Goal: Contribute content: Contribute content

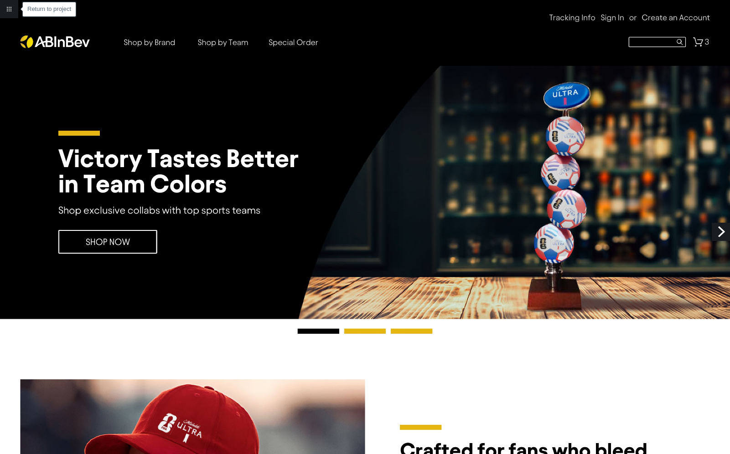
click at [10, 10] on link "Return to project" at bounding box center [9, 9] width 18 height 18
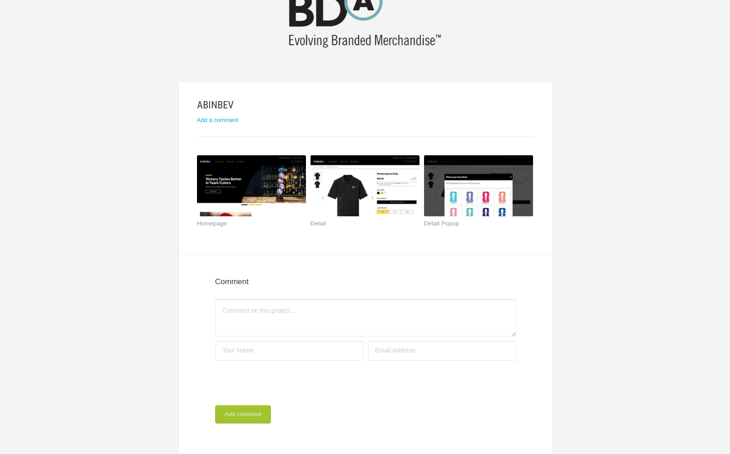
scroll to position [51, 0]
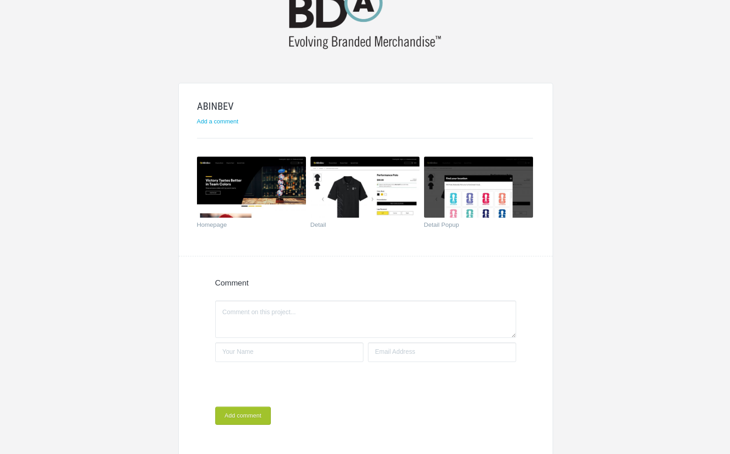
click at [331, 40] on img at bounding box center [365, 16] width 174 height 75
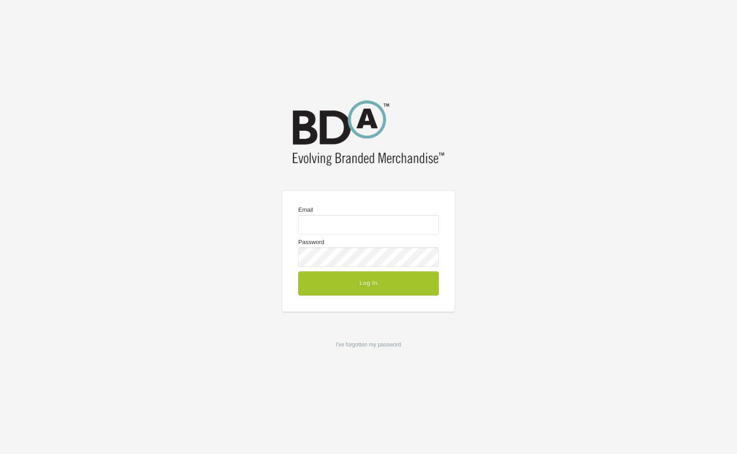
type input "[EMAIL_ADDRESS][DOMAIN_NAME]"
click at [332, 288] on button "Log In" at bounding box center [368, 284] width 140 height 24
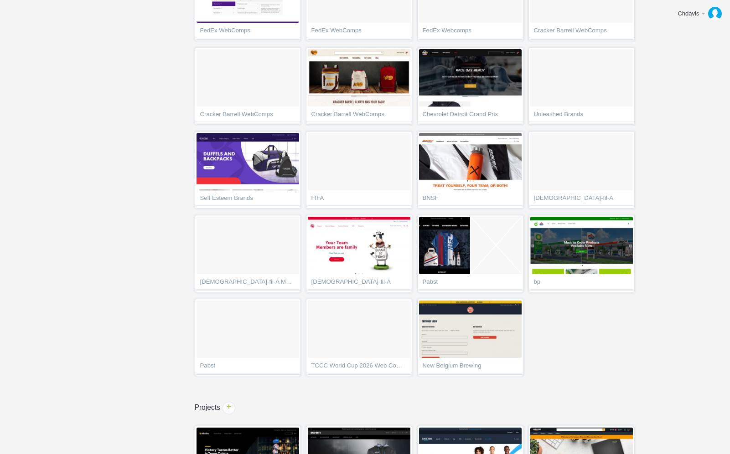
scroll to position [805, 0]
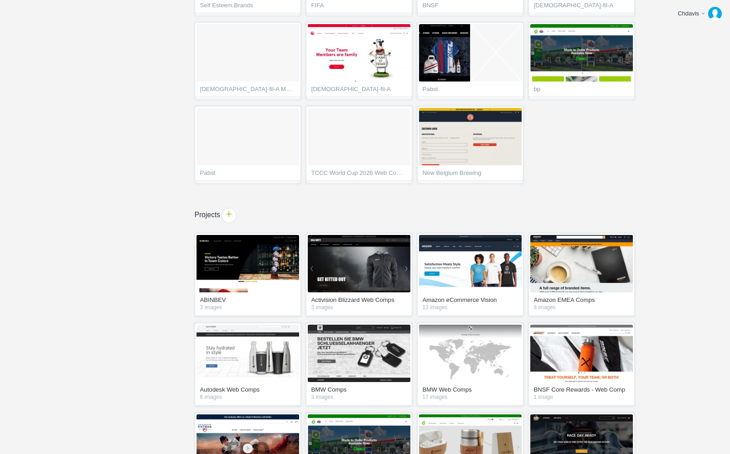
click at [234, 215] on span "+" at bounding box center [229, 215] width 14 height 14
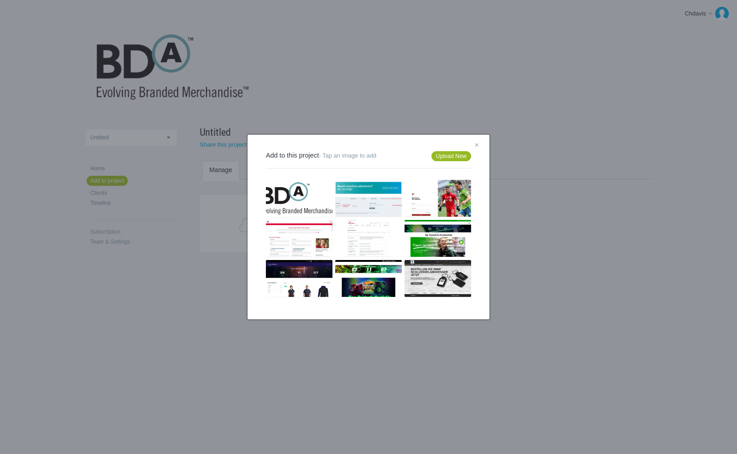
click at [454, 156] on link "Upload New" at bounding box center [451, 156] width 40 height 10
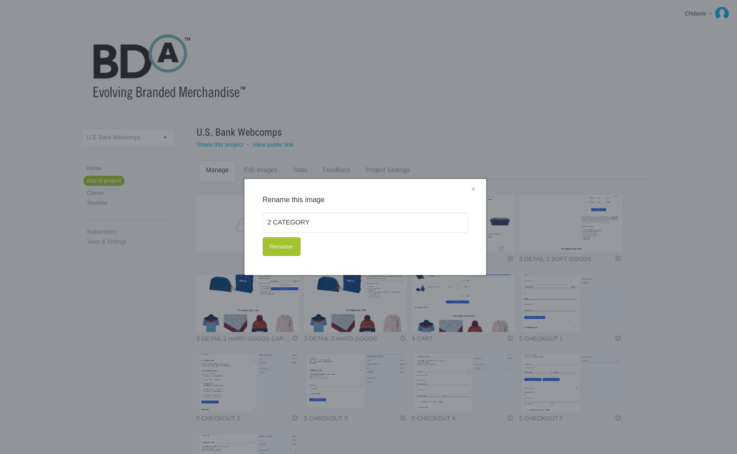
scroll to position [36, 0]
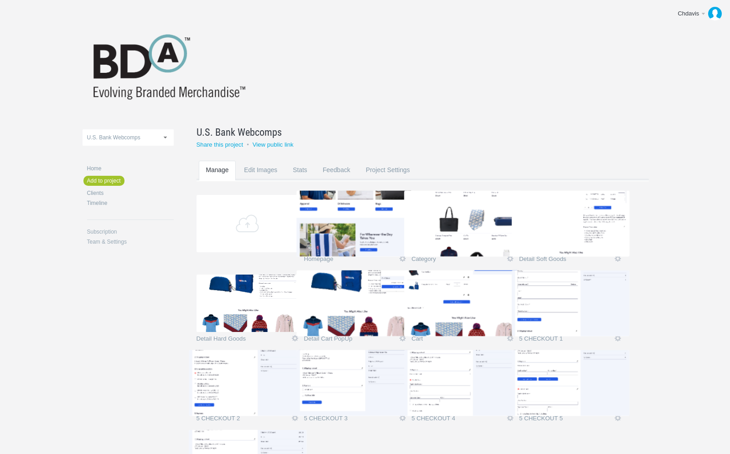
scroll to position [92, 0]
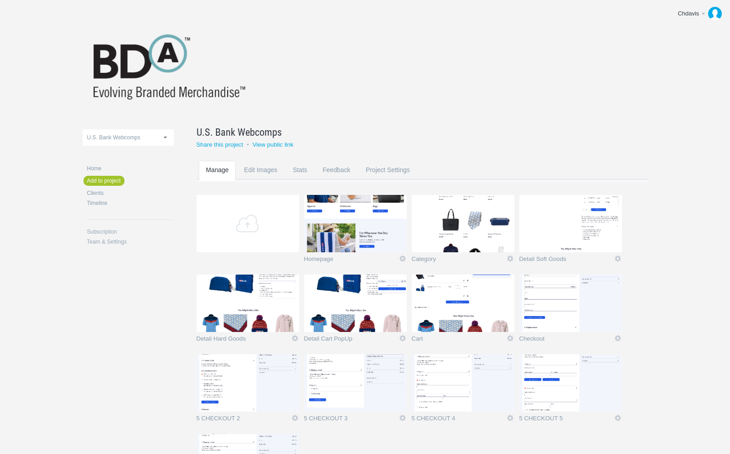
scroll to position [92, 0]
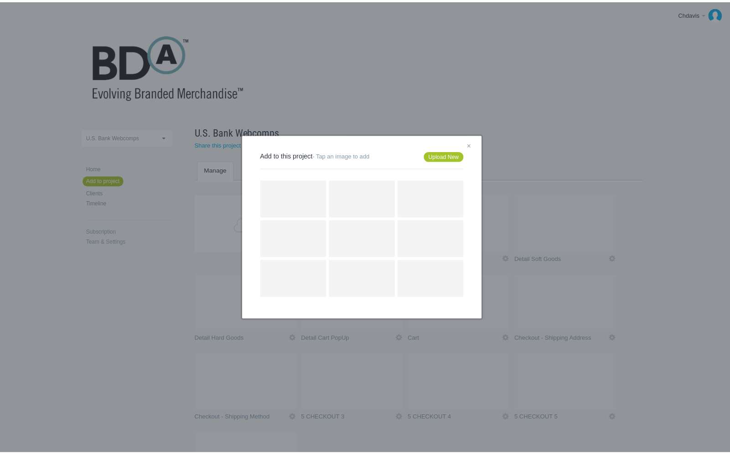
scroll to position [92, 0]
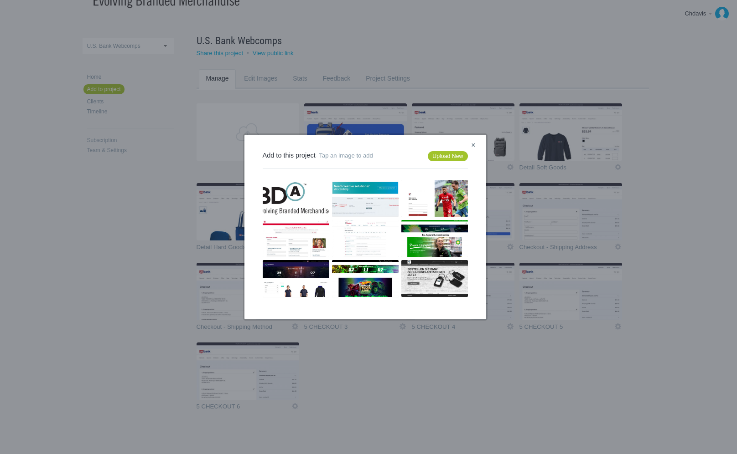
click at [474, 146] on link "×" at bounding box center [472, 146] width 11 height 12
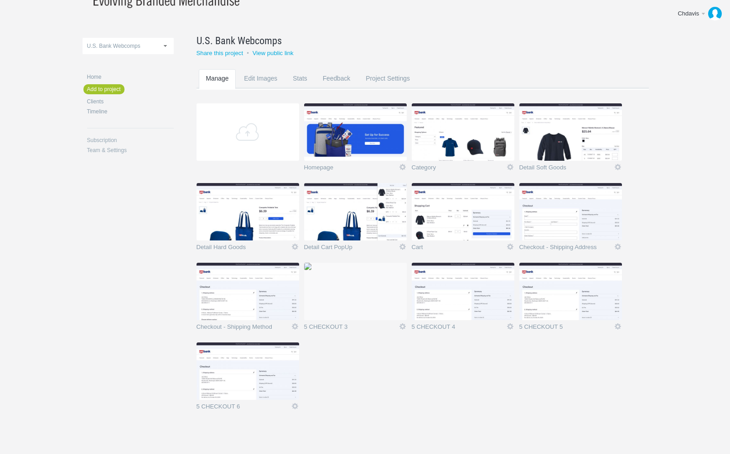
scroll to position [1162, 0]
click at [160, 42] on link "U.S. Bank Webcomps" at bounding box center [128, 46] width 91 height 16
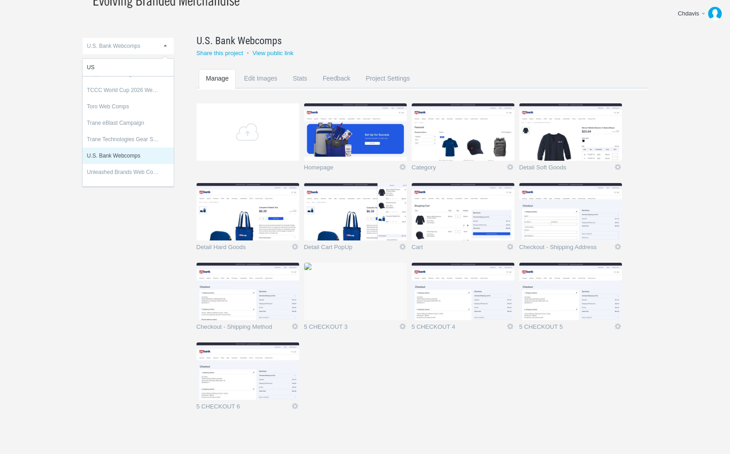
scroll to position [0, 0]
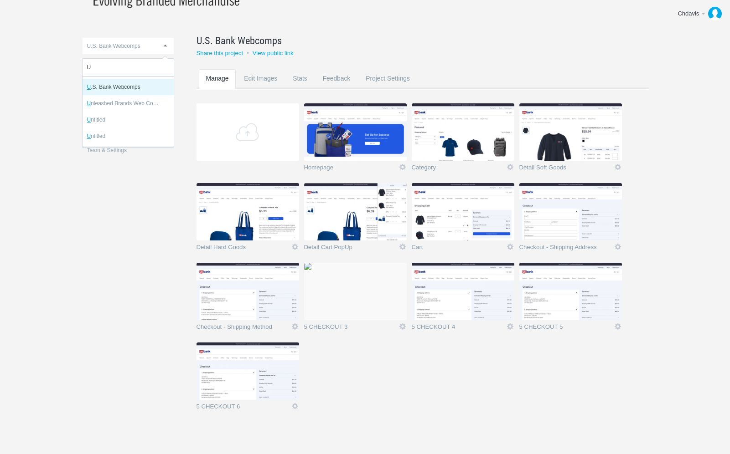
type input "U"
click at [123, 90] on li "U .S. Bank Webcomps" at bounding box center [128, 87] width 91 height 16
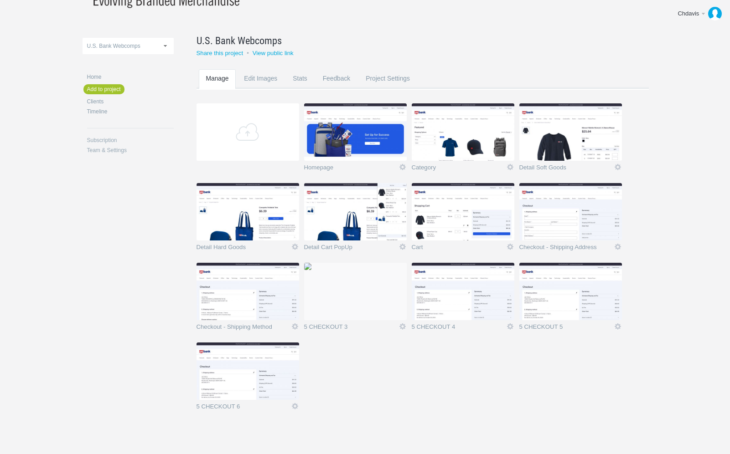
scroll to position [103, 0]
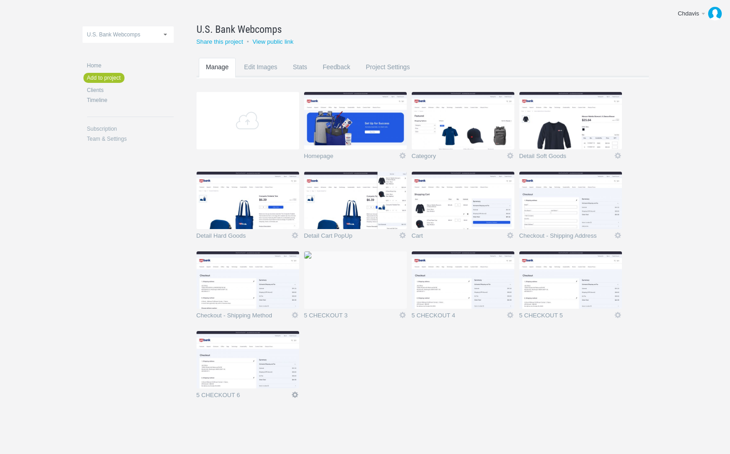
click at [298, 398] on link "Icon" at bounding box center [295, 395] width 8 height 8
click at [286, 347] on link "Rename" at bounding box center [276, 347] width 55 height 10
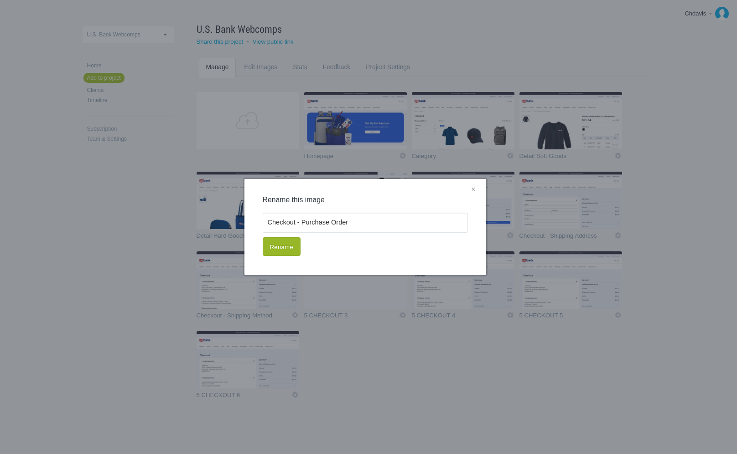
click at [281, 243] on button "Rename" at bounding box center [282, 246] width 38 height 19
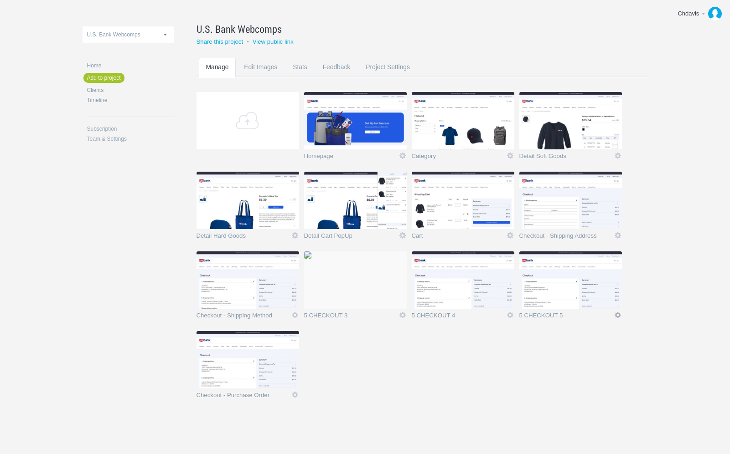
click at [618, 317] on link "Icon" at bounding box center [618, 315] width 8 height 8
click at [594, 270] on link "Rename" at bounding box center [599, 267] width 55 height 10
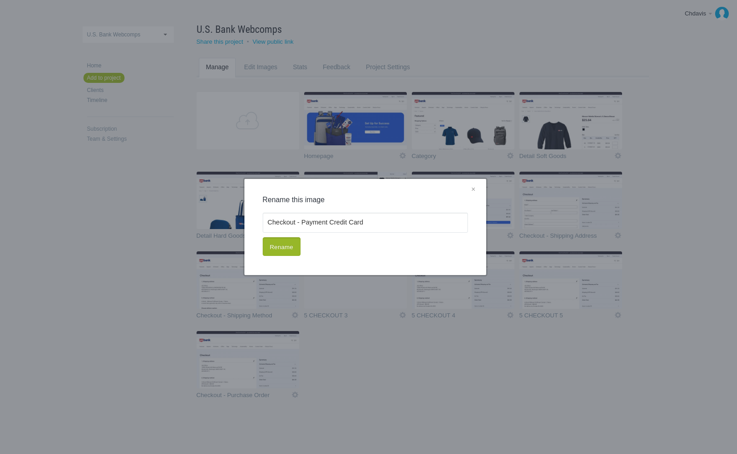
click at [292, 247] on button "Rename" at bounding box center [282, 246] width 38 height 19
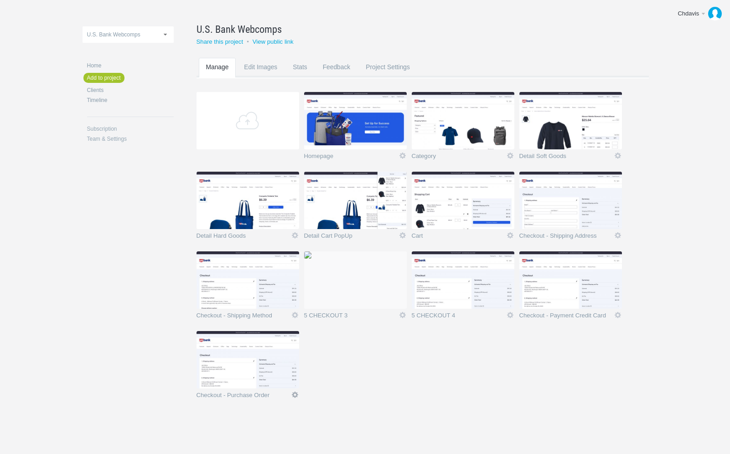
click at [295, 394] on link "Icon" at bounding box center [295, 395] width 8 height 8
click at [284, 346] on link "Rename" at bounding box center [276, 347] width 55 height 10
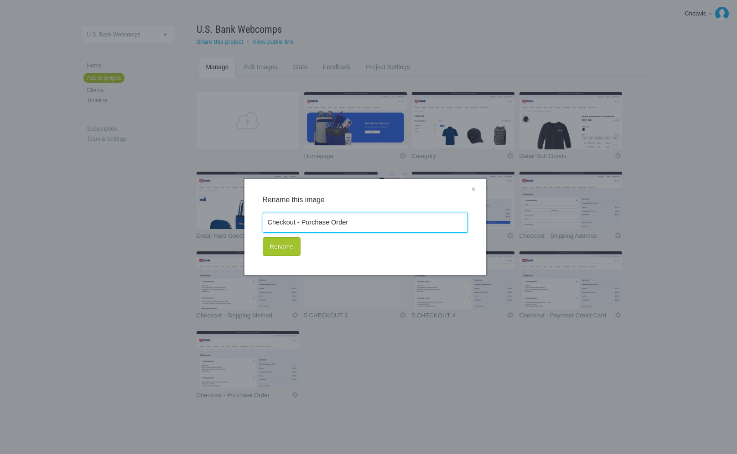
click at [306, 221] on input "Checkout - Purchase Order" at bounding box center [365, 223] width 205 height 20
click at [304, 221] on input "Checkout - Purchase Order" at bounding box center [365, 223] width 205 height 20
click at [279, 252] on button "Rename" at bounding box center [282, 246] width 38 height 19
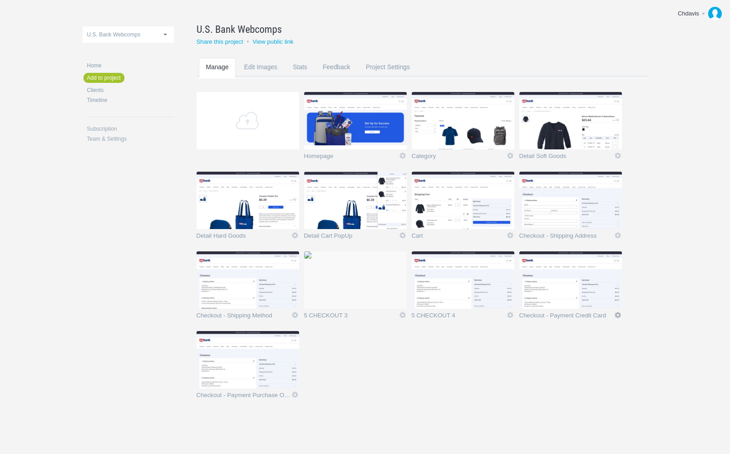
click at [618, 314] on link "Icon" at bounding box center [618, 315] width 8 height 8
click at [598, 268] on link "Rename" at bounding box center [599, 267] width 55 height 10
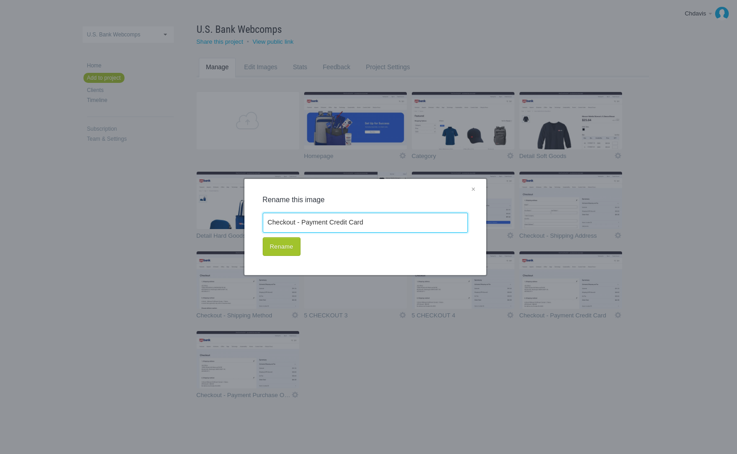
click at [314, 231] on input "Checkout - Payment Credit Card" at bounding box center [365, 223] width 205 height 20
drag, startPoint x: 330, startPoint y: 222, endPoint x: 379, endPoint y: 221, distance: 48.8
click at [379, 221] on input "Checkout - Payment Credit Card" at bounding box center [365, 223] width 205 height 20
click at [280, 245] on button "Rename" at bounding box center [282, 246] width 38 height 19
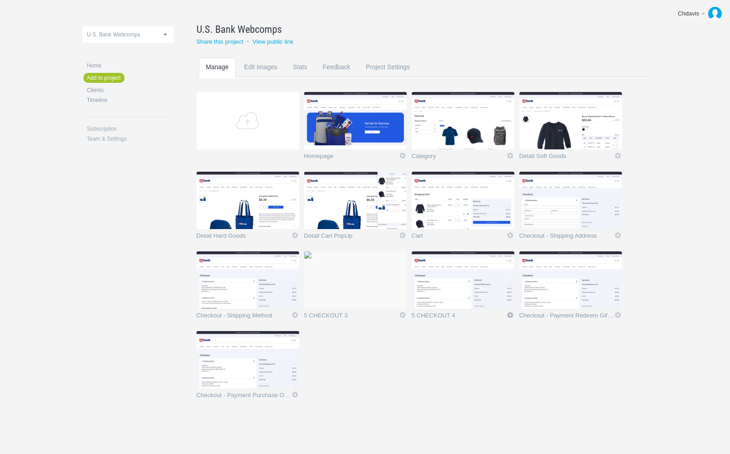
click at [506, 316] on link "Icon" at bounding box center [510, 315] width 8 height 8
click at [491, 264] on link "Rename" at bounding box center [492, 267] width 55 height 10
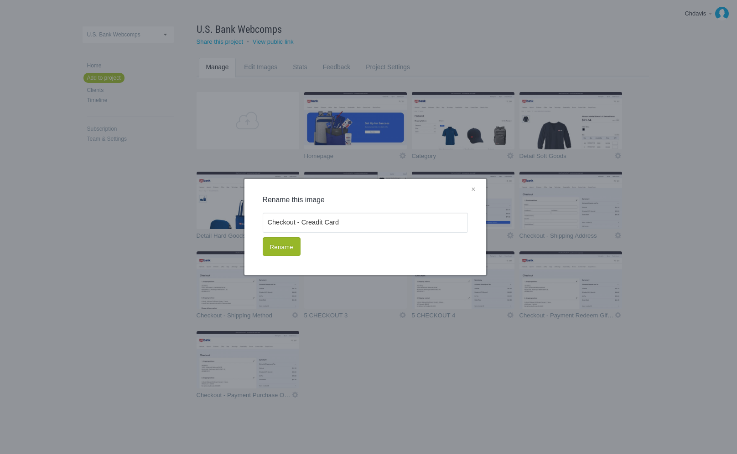
click at [299, 246] on button "Rename" at bounding box center [282, 246] width 38 height 19
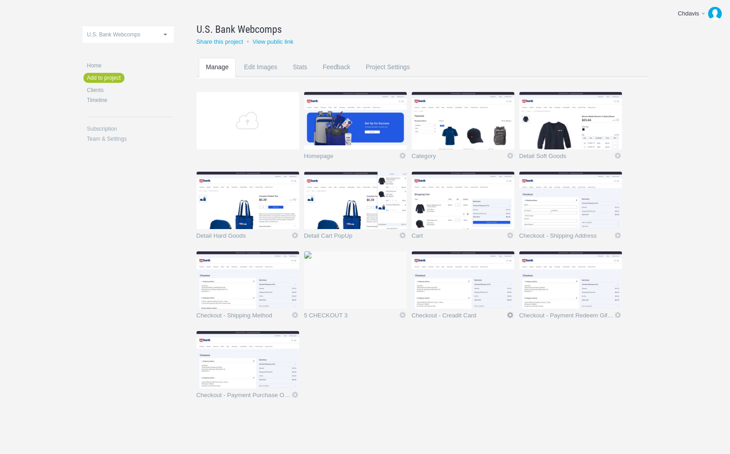
click at [511, 316] on link "Icon" at bounding box center [510, 315] width 8 height 8
click at [489, 268] on link "Rename" at bounding box center [492, 267] width 55 height 10
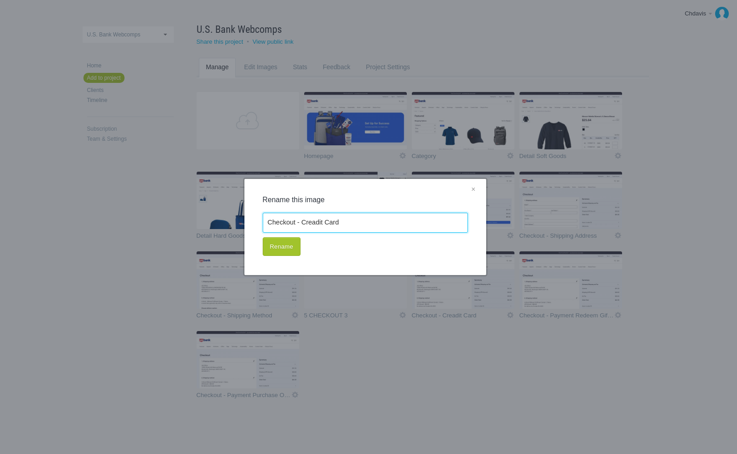
click at [316, 225] on input "Checkout - Creadit Card" at bounding box center [365, 223] width 205 height 20
type input "Checkout - Payment Credit Card"
click at [280, 250] on button "Rename" at bounding box center [282, 246] width 38 height 19
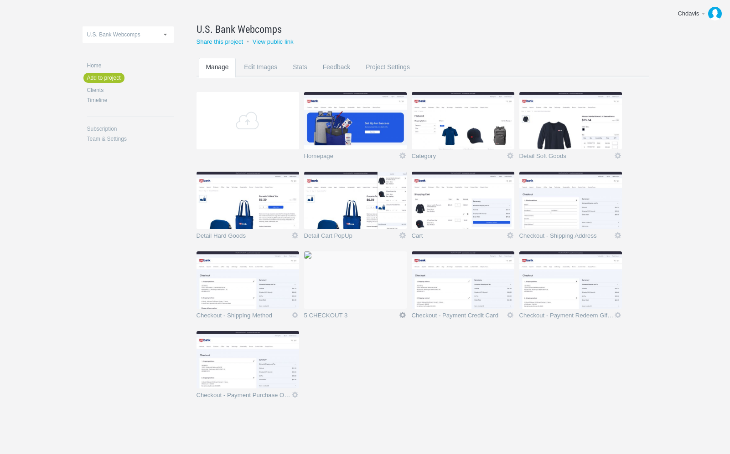
click at [403, 317] on link "Icon" at bounding box center [402, 315] width 8 height 8
click at [389, 302] on link "Delete" at bounding box center [384, 299] width 55 height 10
click at [389, 302] on link "Yeah I'm sure" at bounding box center [384, 299] width 55 height 10
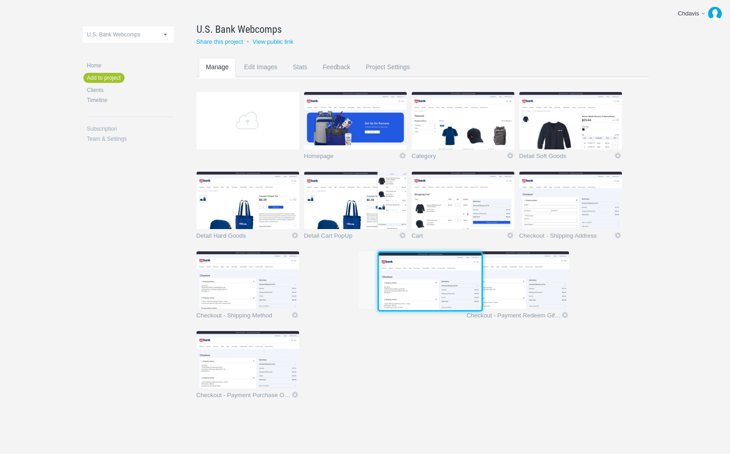
scroll to position [23, 0]
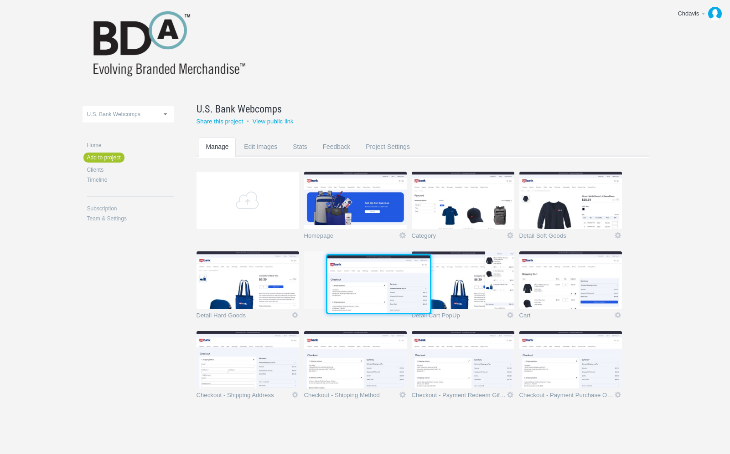
drag, startPoint x: 466, startPoint y: 289, endPoint x: 380, endPoint y: 291, distance: 85.7
click at [380, 291] on img at bounding box center [378, 284] width 103 height 57
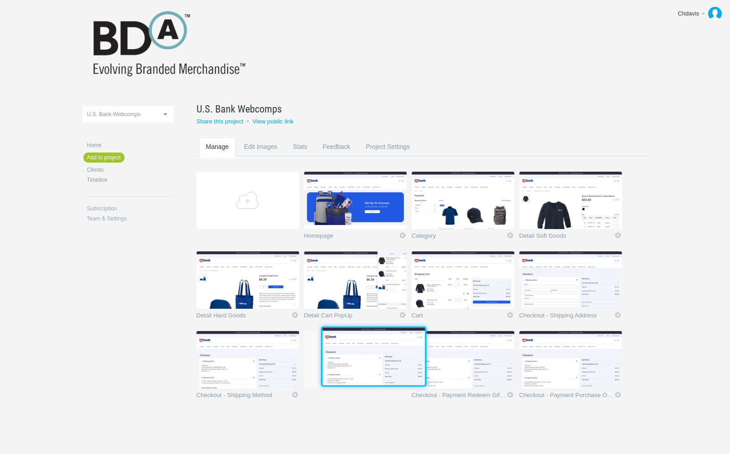
drag, startPoint x: 375, startPoint y: 289, endPoint x: 391, endPoint y: 362, distance: 75.5
click at [391, 362] on img at bounding box center [373, 356] width 103 height 57
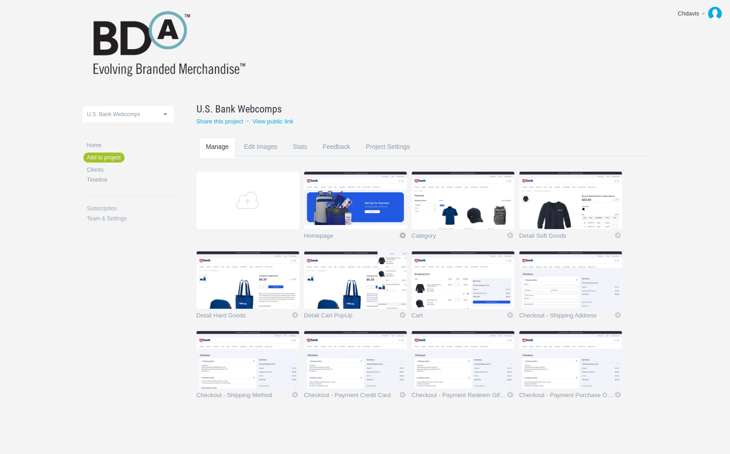
click at [401, 237] on link "Icon" at bounding box center [402, 236] width 8 height 8
click at [389, 202] on link "Edit / Replace" at bounding box center [384, 198] width 55 height 10
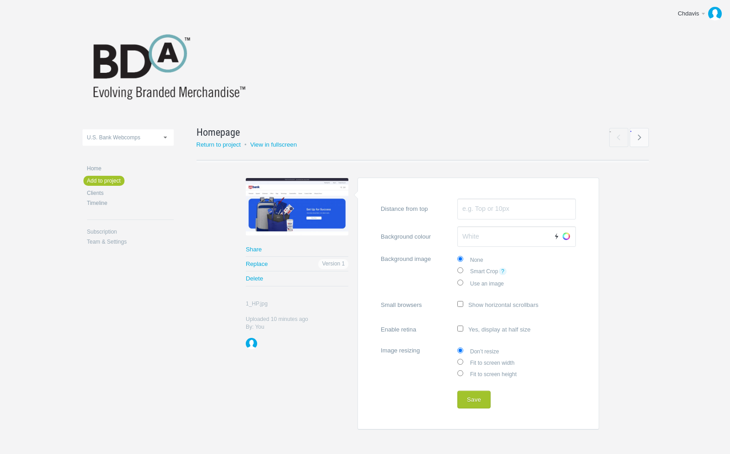
click at [473, 363] on label "Fit to screen width" at bounding box center [516, 362] width 119 height 11
click at [463, 363] on input "Fit to screen width" at bounding box center [460, 362] width 6 height 6
radio input "true"
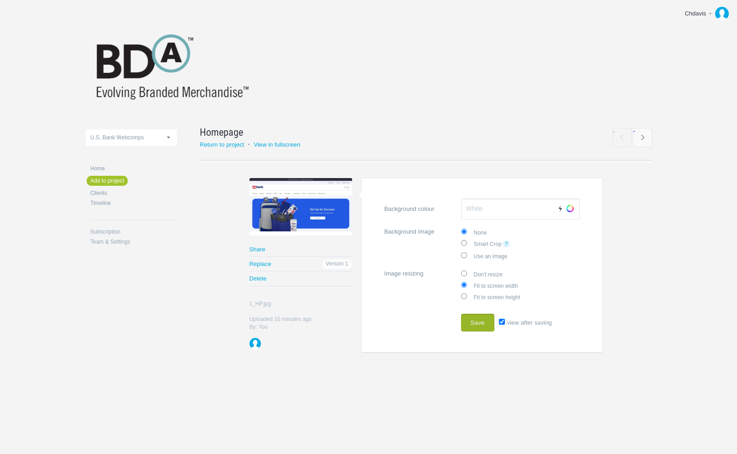
click at [476, 319] on button "Save" at bounding box center [477, 323] width 33 height 18
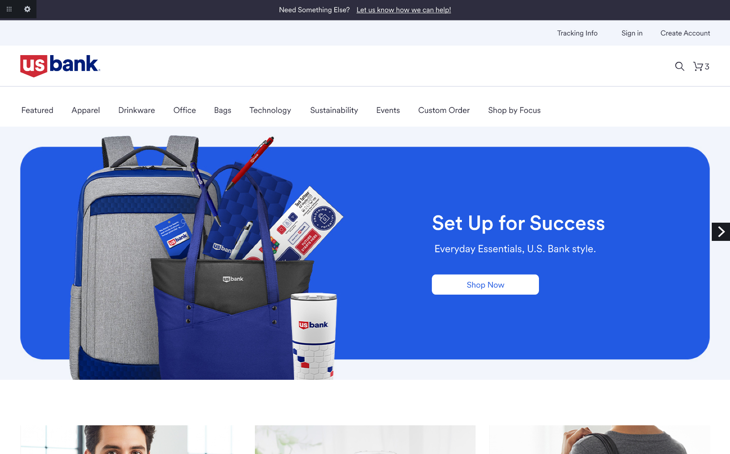
click at [726, 232] on link "Next" at bounding box center [721, 232] width 18 height 18
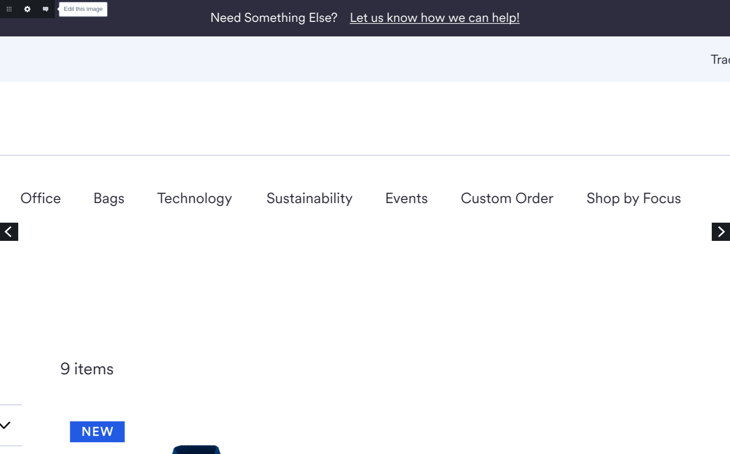
click at [27, 10] on link "Edit this image" at bounding box center [27, 9] width 18 height 18
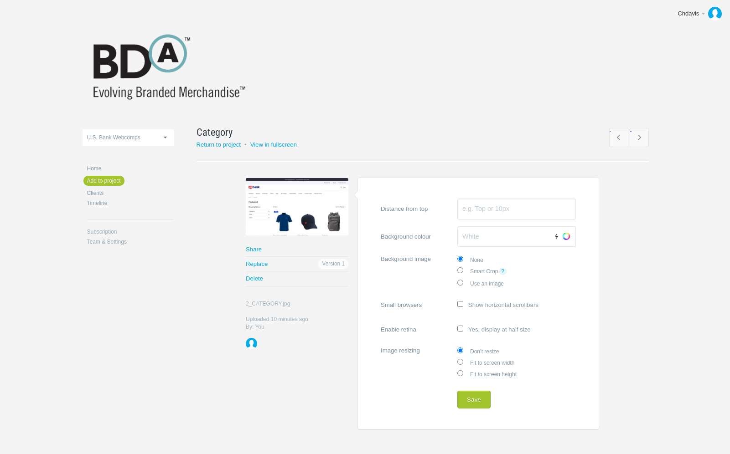
click at [497, 362] on label "Fit to screen width" at bounding box center [516, 362] width 119 height 11
click at [463, 362] on input "Fit to screen width" at bounding box center [460, 362] width 6 height 6
radio input "true"
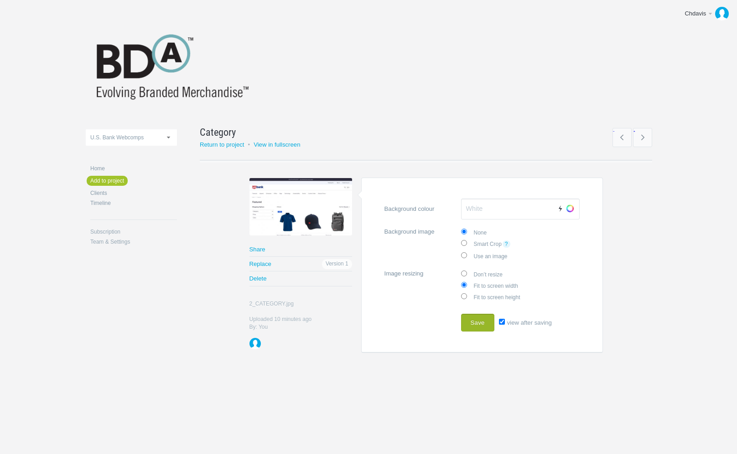
click at [482, 323] on button "Save" at bounding box center [477, 323] width 33 height 18
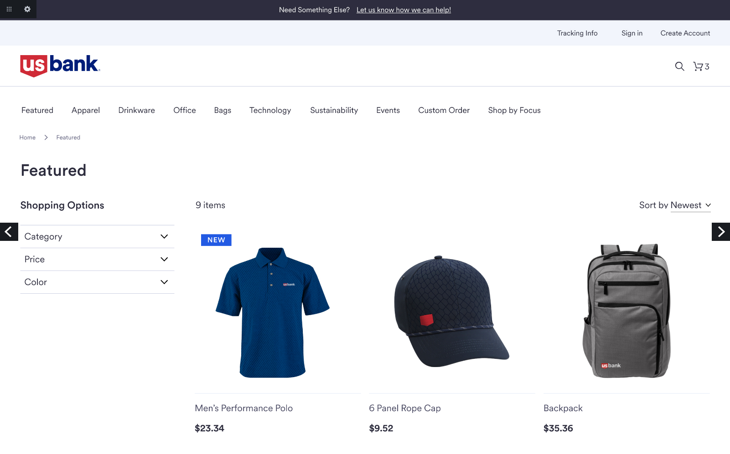
click at [713, 236] on link "Next" at bounding box center [721, 232] width 18 height 18
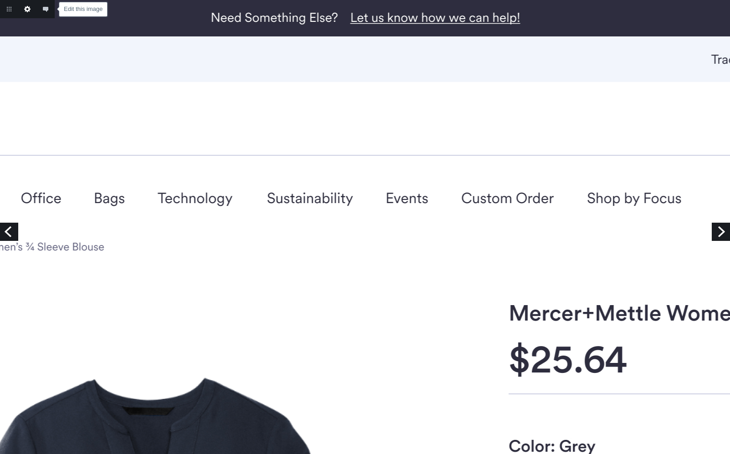
click at [31, 8] on link "Edit this image" at bounding box center [27, 9] width 18 height 18
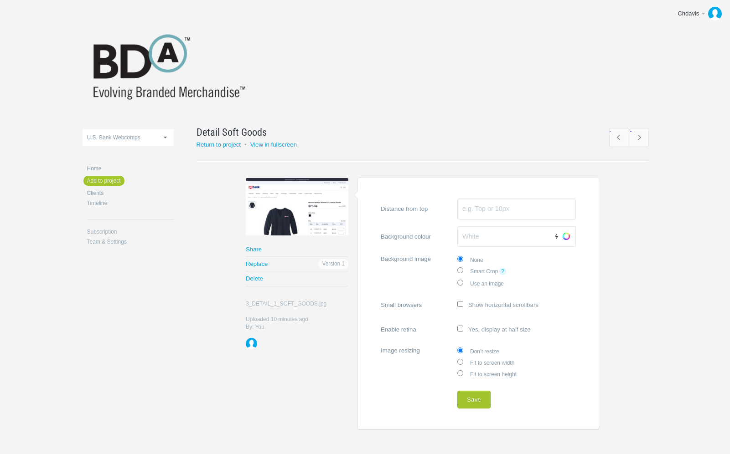
click at [499, 361] on label "Fit to screen width" at bounding box center [516, 362] width 119 height 11
click at [463, 361] on input "Fit to screen width" at bounding box center [460, 362] width 6 height 6
radio input "true"
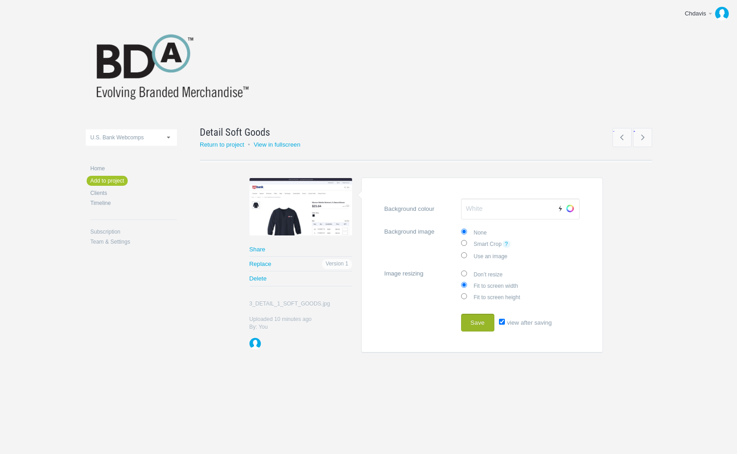
click at [479, 321] on button "Save" at bounding box center [477, 323] width 33 height 18
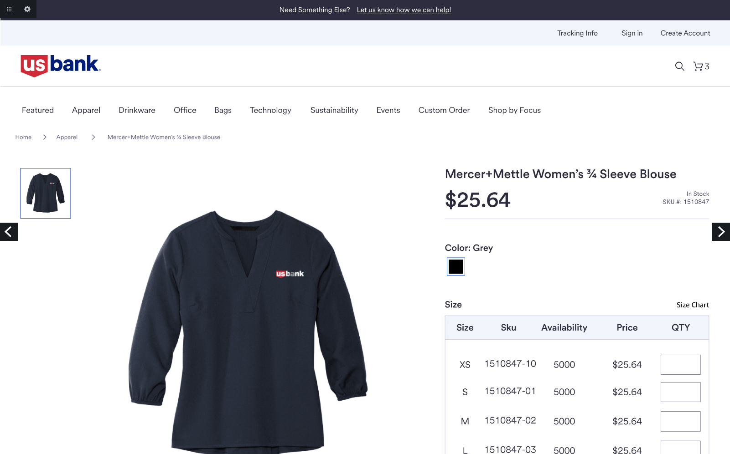
click at [722, 229] on link "Next" at bounding box center [721, 232] width 18 height 18
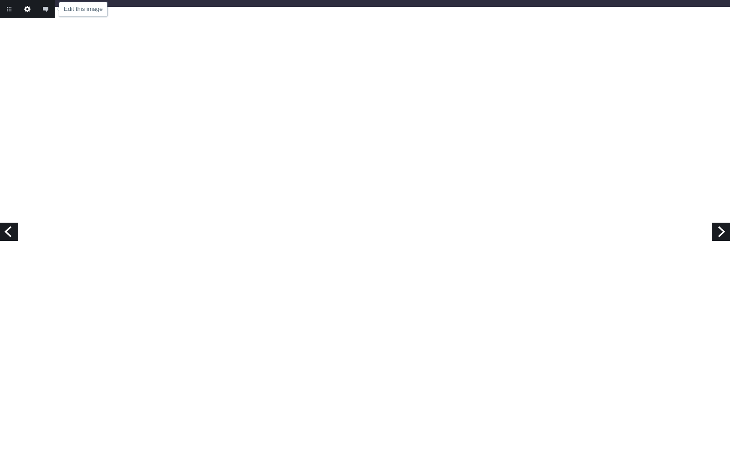
click at [29, 7] on link "Edit this image" at bounding box center [27, 9] width 18 height 18
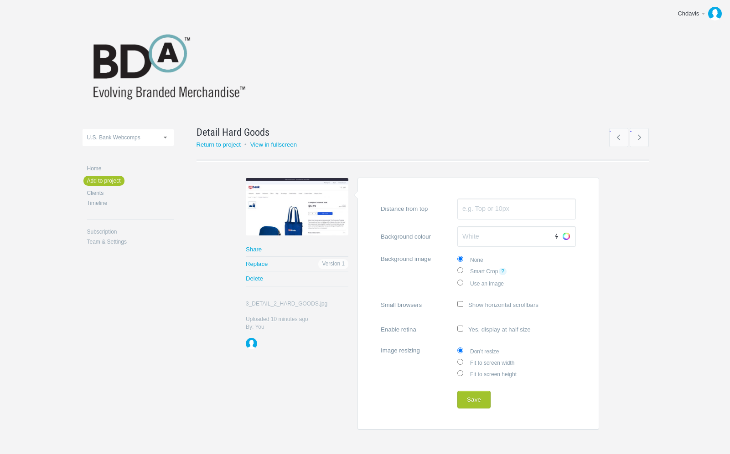
click at [489, 362] on label "Fit to screen width" at bounding box center [516, 362] width 119 height 11
click at [463, 362] on input "Fit to screen width" at bounding box center [460, 362] width 6 height 6
radio input "true"
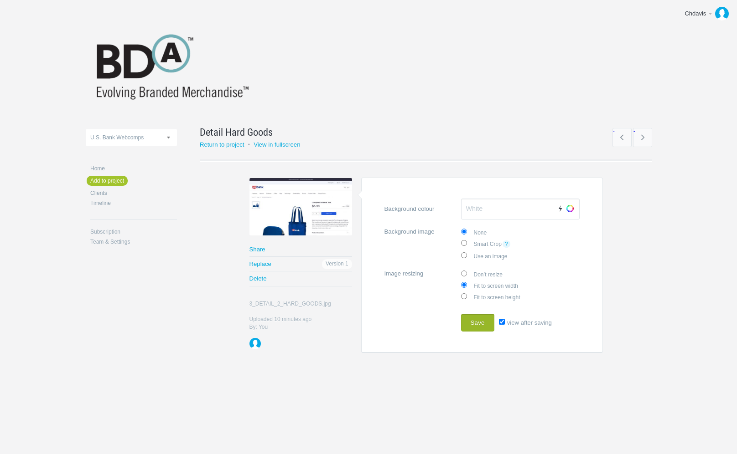
click at [476, 323] on button "Save" at bounding box center [477, 323] width 33 height 18
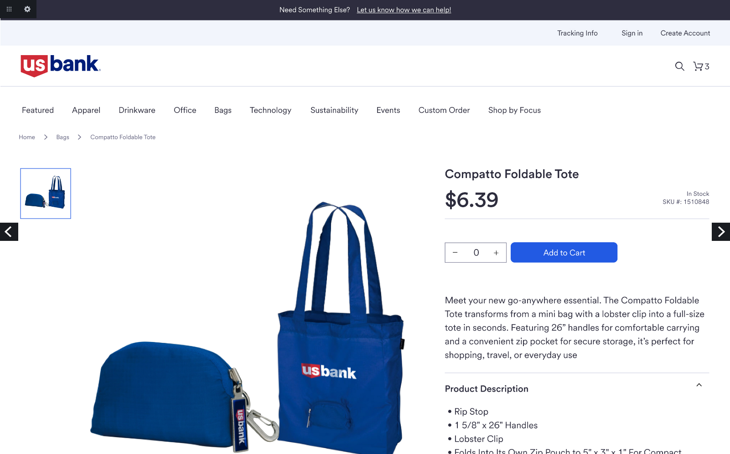
click at [723, 233] on link "Next" at bounding box center [721, 232] width 18 height 18
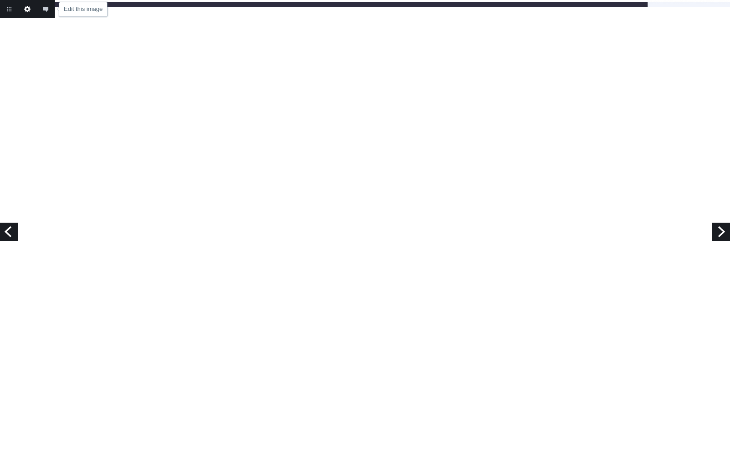
click at [27, 8] on link "Edit this image" at bounding box center [27, 9] width 18 height 18
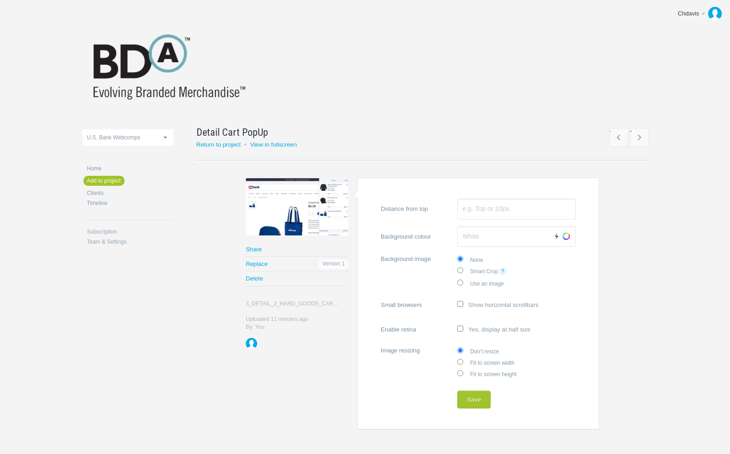
click at [487, 361] on label "Fit to screen width" at bounding box center [516, 362] width 119 height 11
click at [463, 361] on input "Fit to screen width" at bounding box center [460, 362] width 6 height 6
radio input "true"
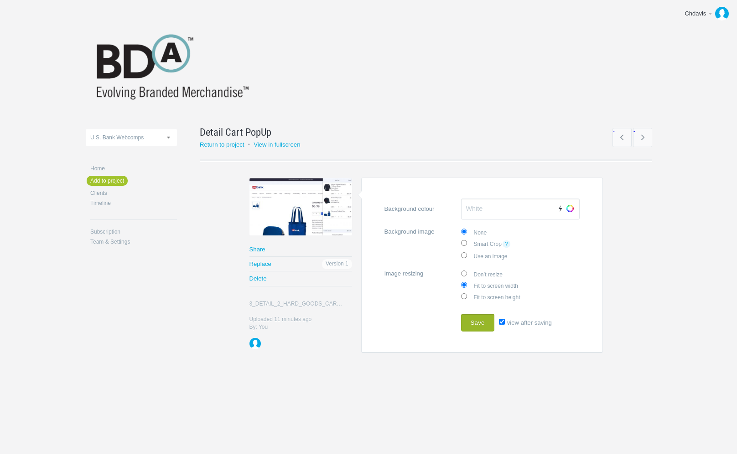
click at [475, 323] on button "Save" at bounding box center [477, 323] width 33 height 18
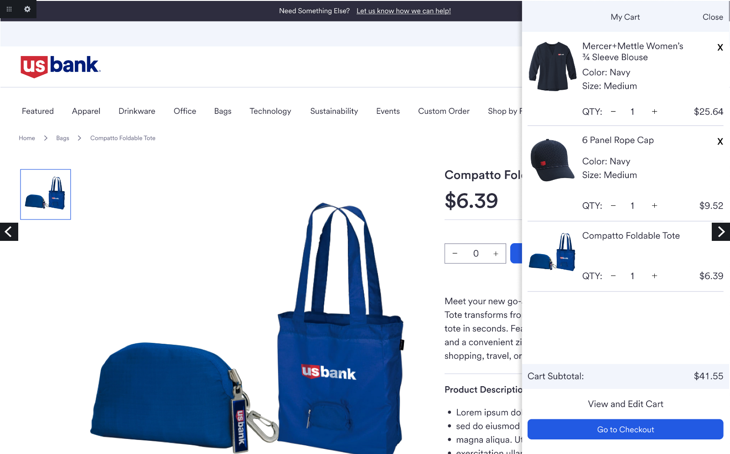
click at [719, 235] on link "Next" at bounding box center [721, 232] width 18 height 18
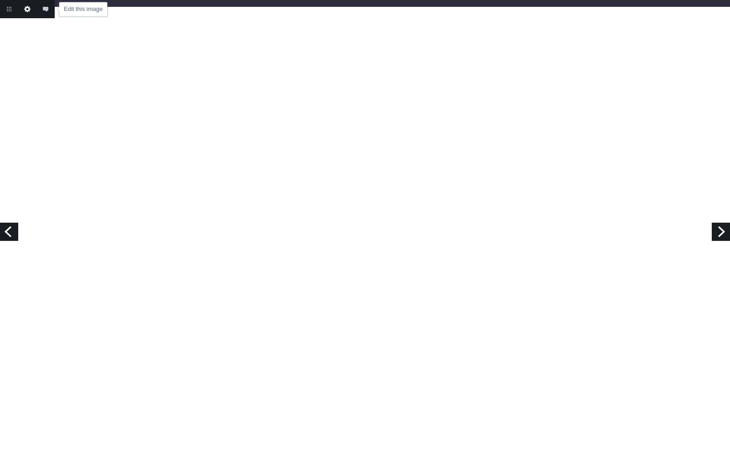
click at [29, 6] on link "Edit this image" at bounding box center [27, 9] width 18 height 18
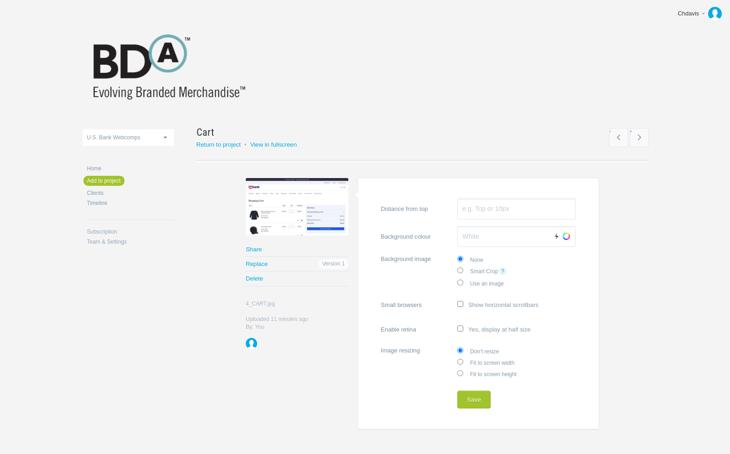
click at [470, 361] on label "Fit to screen width" at bounding box center [516, 362] width 119 height 11
click at [463, 361] on input "Fit to screen width" at bounding box center [460, 362] width 6 height 6
radio input "true"
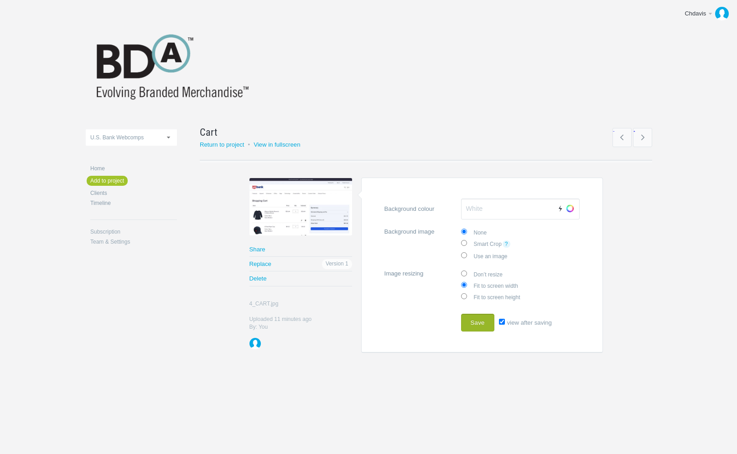
click at [475, 318] on button "Save" at bounding box center [477, 323] width 33 height 18
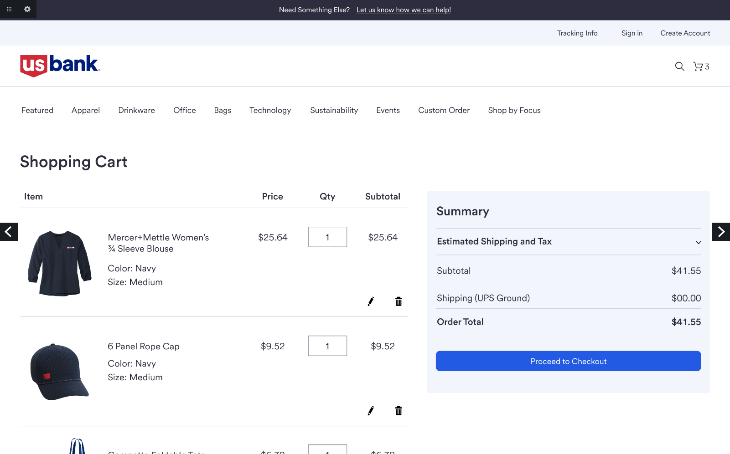
click at [724, 234] on link "Next" at bounding box center [721, 232] width 18 height 18
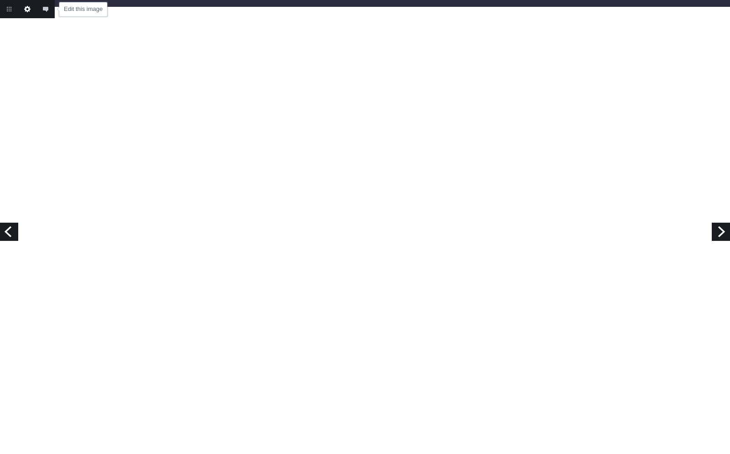
click at [26, 12] on link "Edit this image" at bounding box center [27, 9] width 18 height 18
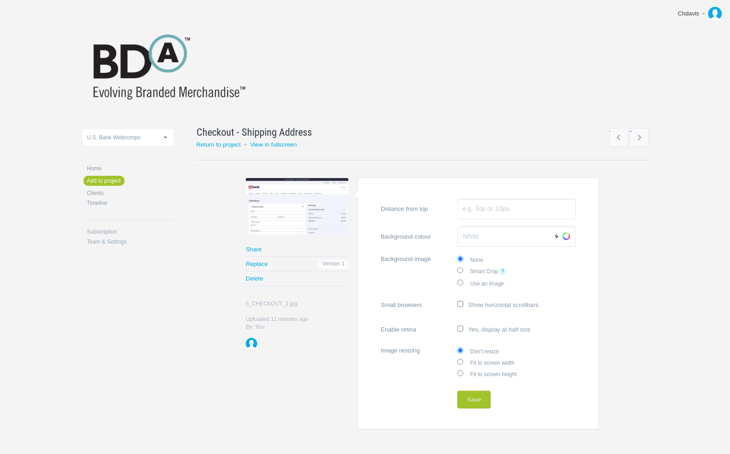
click at [491, 362] on label "Fit to screen width" at bounding box center [516, 362] width 119 height 11
click at [463, 362] on input "Fit to screen width" at bounding box center [460, 362] width 6 height 6
radio input "true"
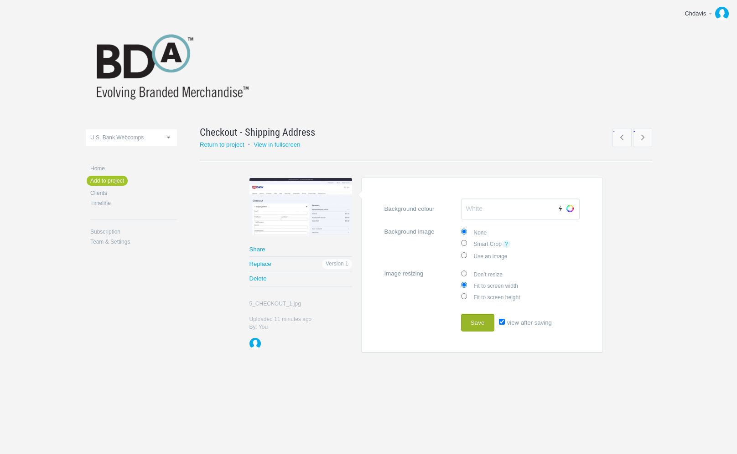
click at [477, 324] on button "Save" at bounding box center [477, 323] width 33 height 18
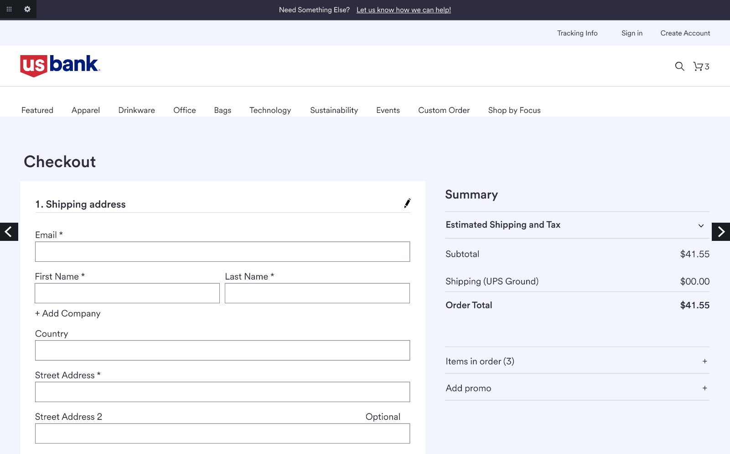
click at [724, 226] on link "Next" at bounding box center [721, 232] width 18 height 18
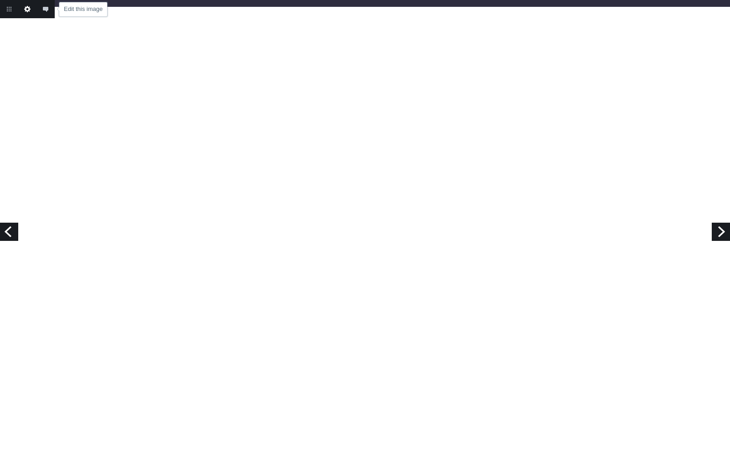
click at [27, 11] on link "Edit this image" at bounding box center [27, 9] width 18 height 18
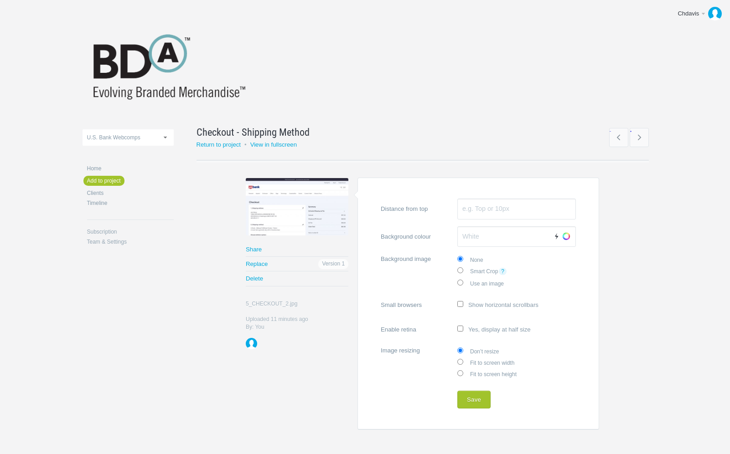
click at [492, 361] on label "Fit to screen width" at bounding box center [516, 362] width 119 height 11
click at [463, 361] on input "Fit to screen width" at bounding box center [460, 362] width 6 height 6
radio input "true"
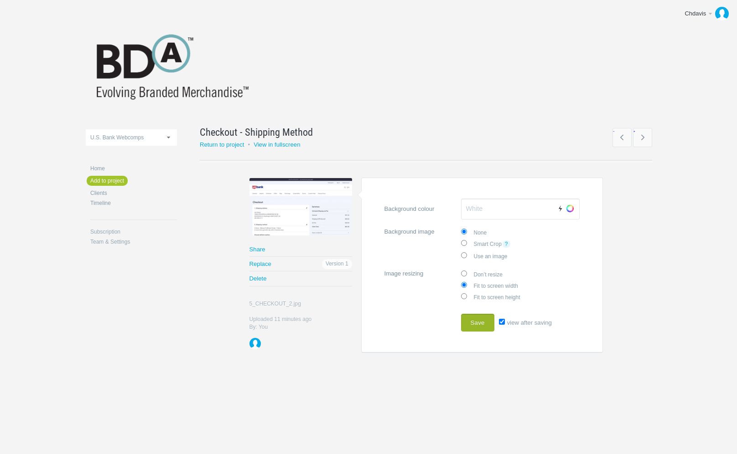
click at [474, 321] on button "Save" at bounding box center [477, 323] width 33 height 18
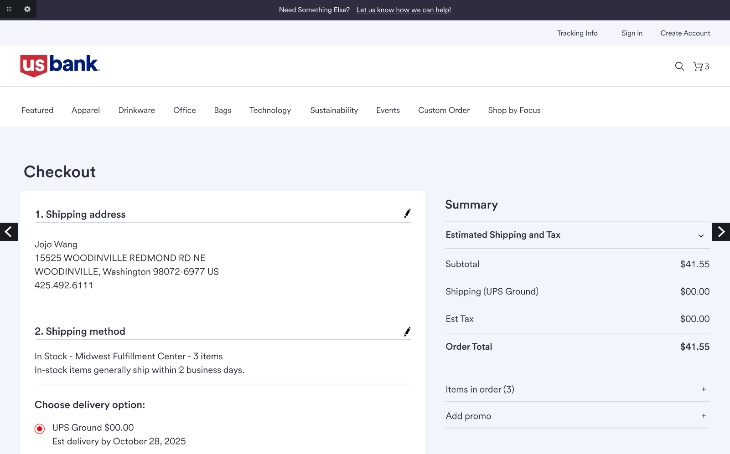
click at [718, 237] on link "Next" at bounding box center [721, 232] width 18 height 18
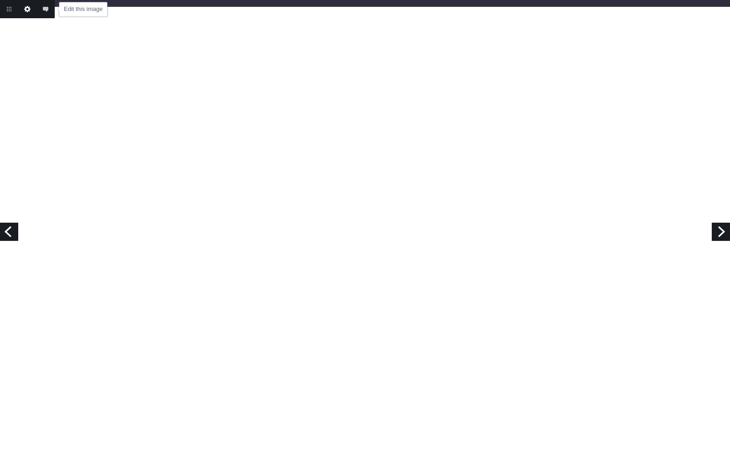
click at [26, 10] on link "Edit this image" at bounding box center [27, 9] width 18 height 18
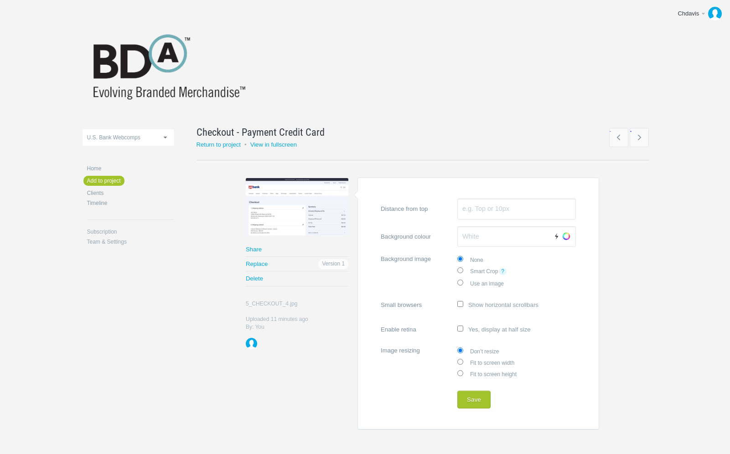
click at [484, 361] on label "Fit to screen width" at bounding box center [516, 362] width 119 height 11
click at [463, 361] on input "Fit to screen width" at bounding box center [460, 362] width 6 height 6
radio input "true"
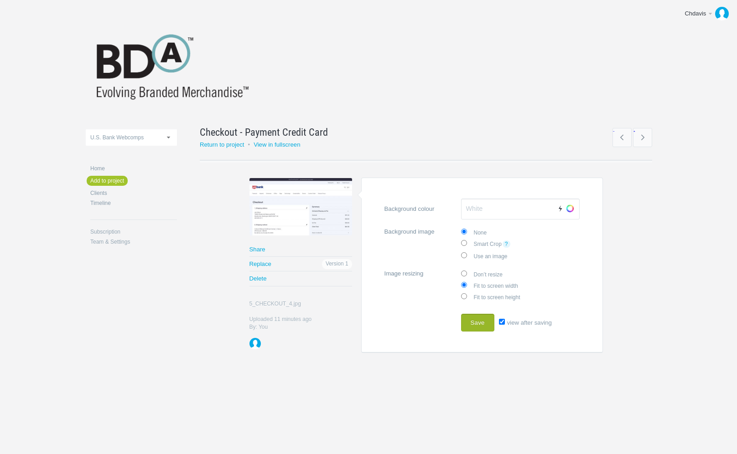
click at [472, 320] on button "Save" at bounding box center [477, 323] width 33 height 18
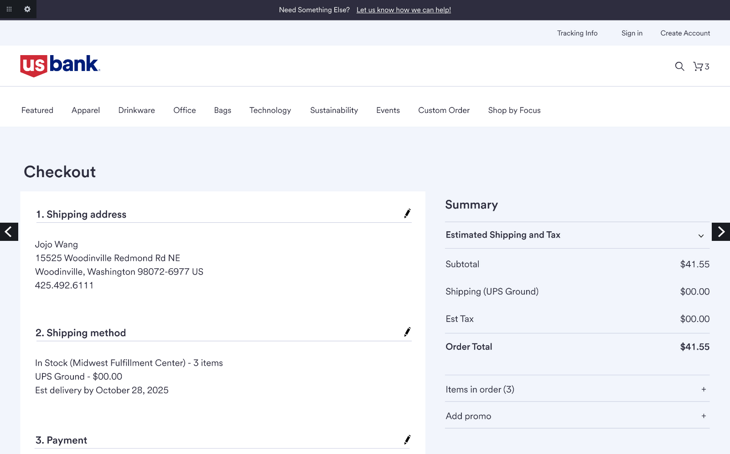
click at [714, 231] on link "Next" at bounding box center [721, 232] width 18 height 18
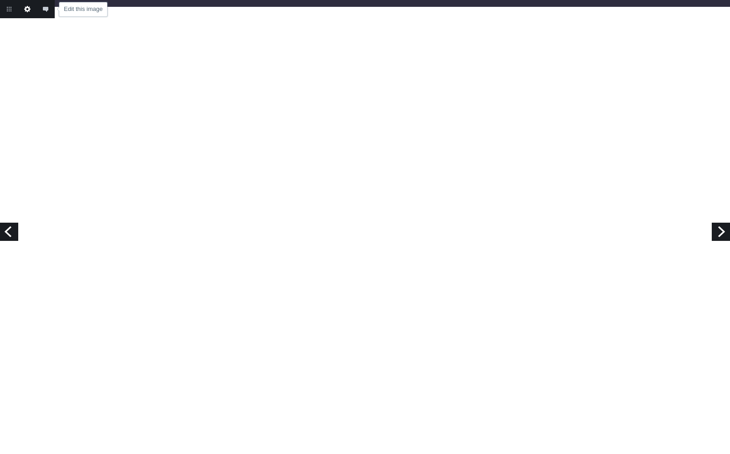
click at [28, 10] on link "Edit this image" at bounding box center [27, 9] width 18 height 18
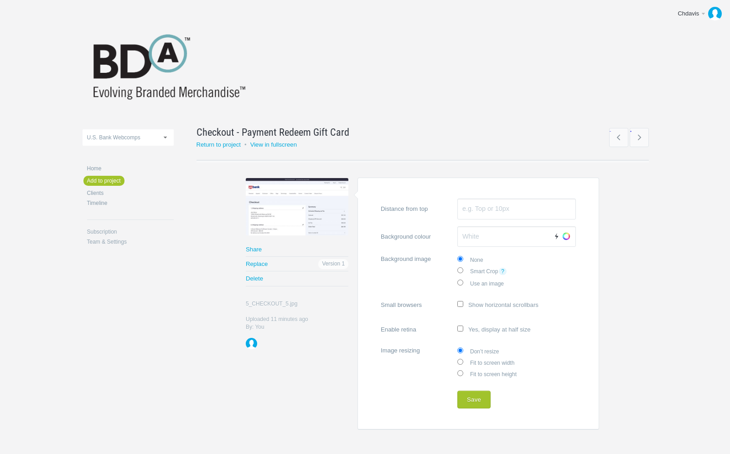
click at [485, 361] on label "Fit to screen width" at bounding box center [516, 362] width 119 height 11
click at [463, 361] on input "Fit to screen width" at bounding box center [460, 362] width 6 height 6
radio input "true"
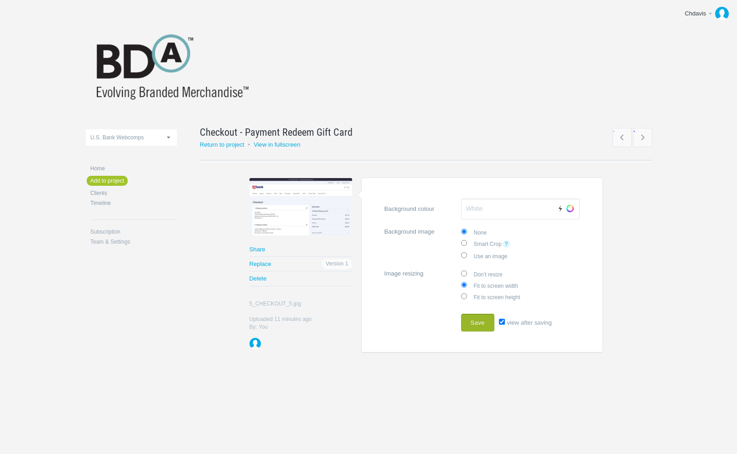
click at [476, 328] on button "Save" at bounding box center [477, 323] width 33 height 18
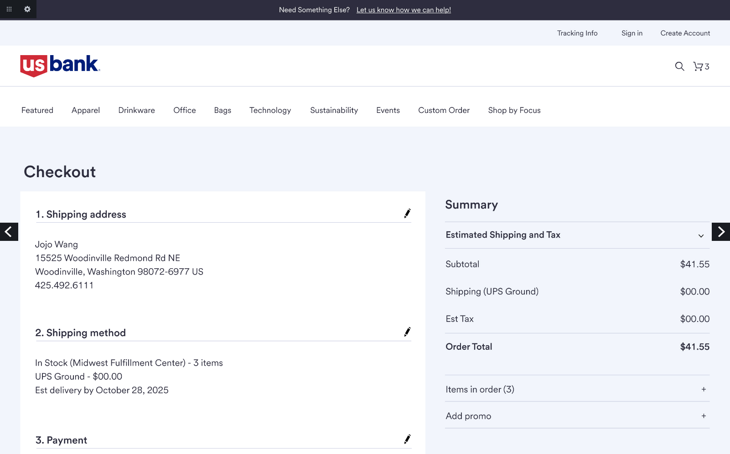
click at [723, 230] on link "Next" at bounding box center [721, 232] width 18 height 18
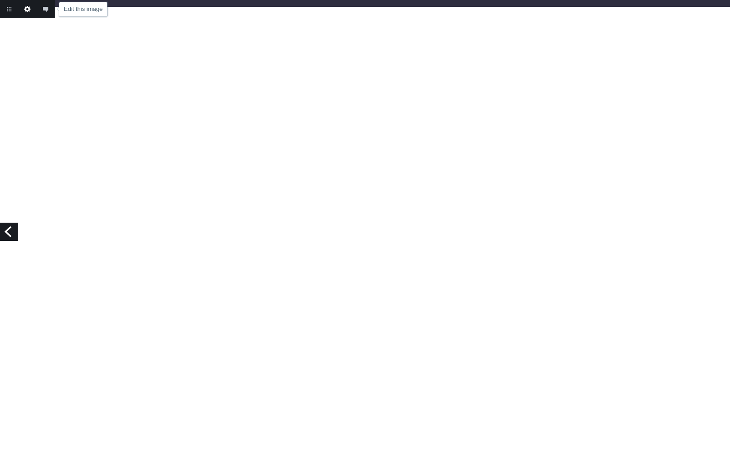
click at [28, 7] on link "Edit this image" at bounding box center [27, 9] width 18 height 18
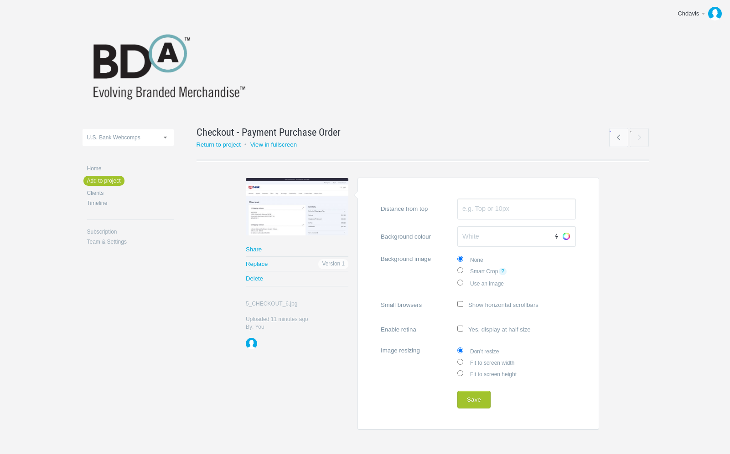
click at [483, 362] on label "Fit to screen width" at bounding box center [516, 362] width 119 height 11
click at [463, 362] on input "Fit to screen width" at bounding box center [460, 362] width 6 height 6
radio input "true"
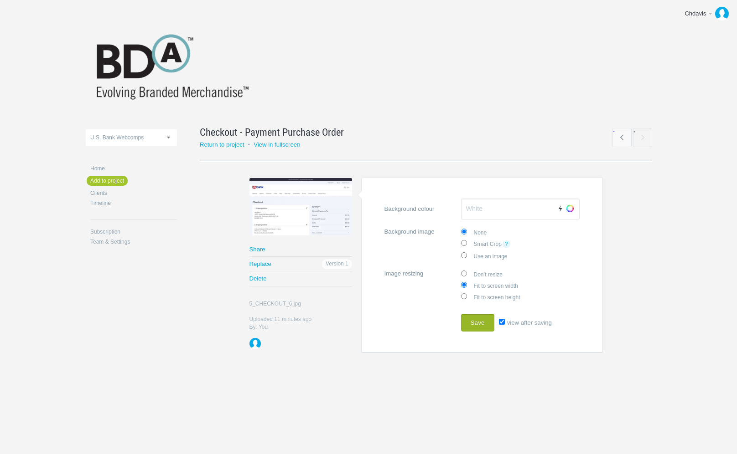
click at [477, 325] on button "Save" at bounding box center [477, 323] width 33 height 18
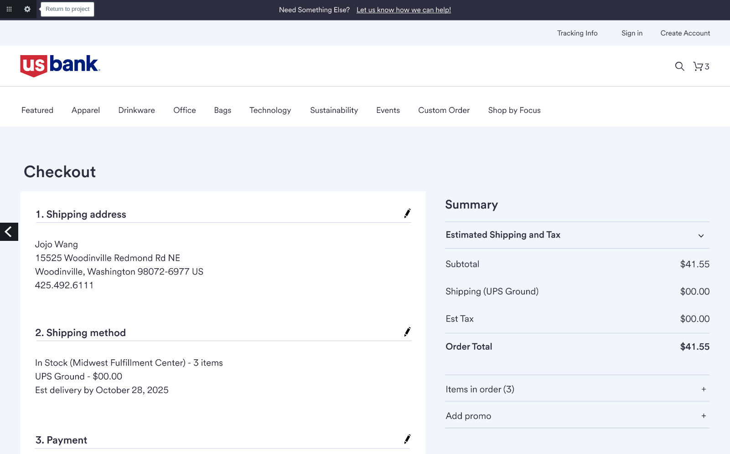
click at [8, 7] on link "Return to project" at bounding box center [9, 9] width 18 height 18
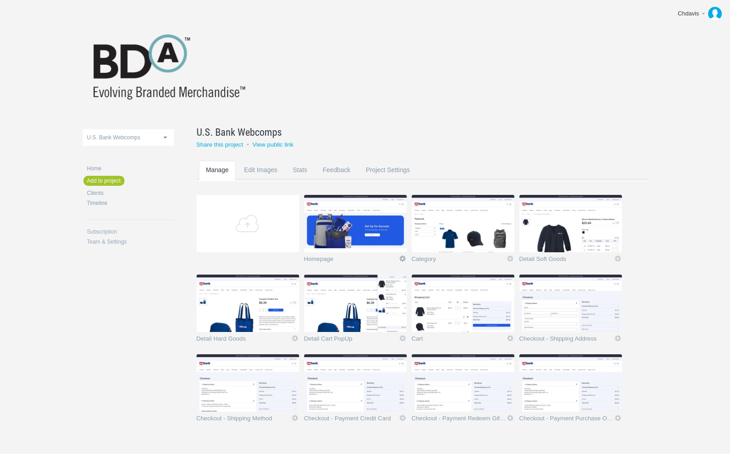
click at [404, 257] on link "Icon" at bounding box center [402, 259] width 8 height 8
click at [333, 234] on img at bounding box center [355, 223] width 103 height 57
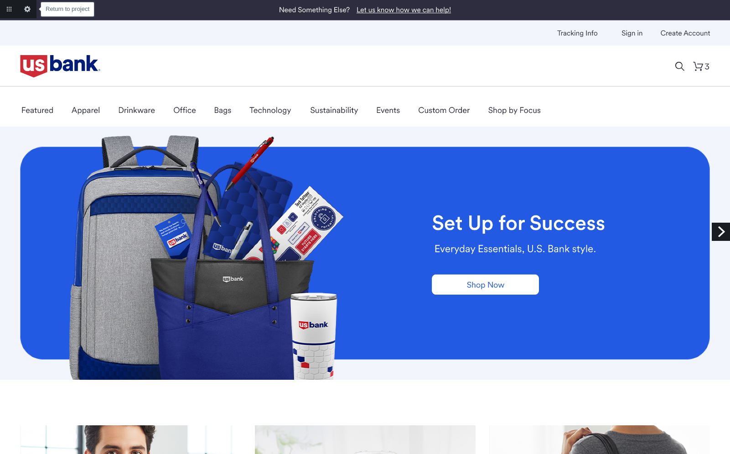
click at [5, 9] on link "Return to project" at bounding box center [9, 9] width 18 height 18
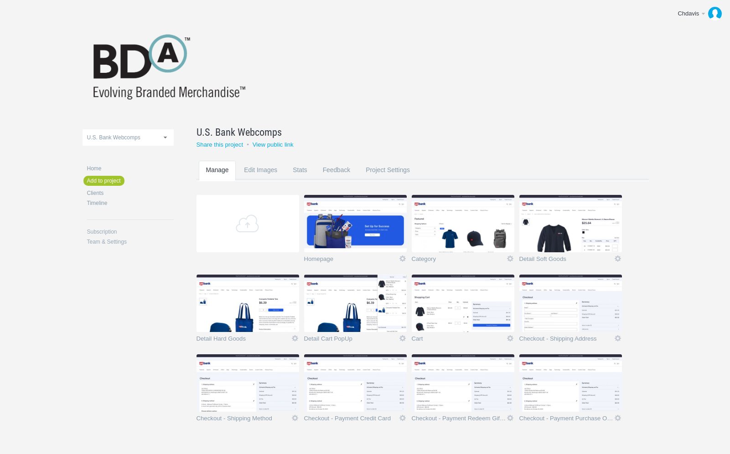
click at [473, 237] on img at bounding box center [463, 223] width 103 height 57
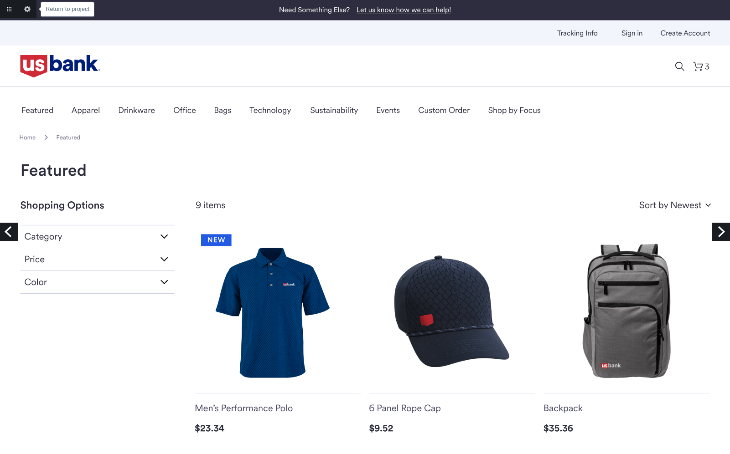
click at [5, 9] on link "Return to project" at bounding box center [9, 9] width 18 height 18
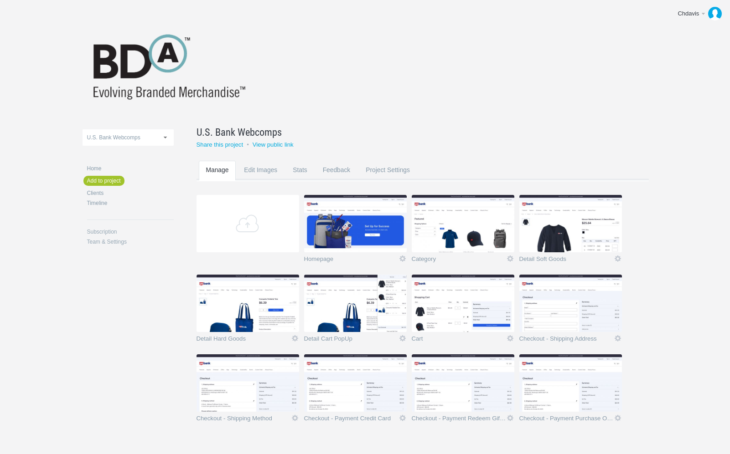
click at [578, 233] on img at bounding box center [570, 223] width 103 height 57
click at [575, 228] on img at bounding box center [570, 223] width 103 height 57
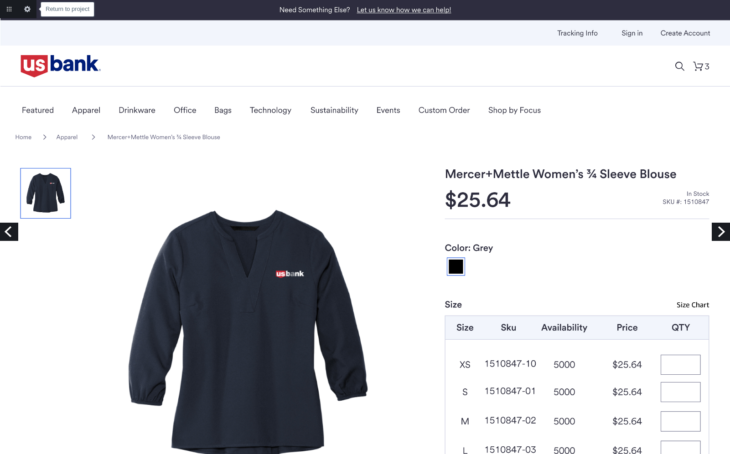
click at [9, 11] on link "Return to project" at bounding box center [9, 9] width 18 height 18
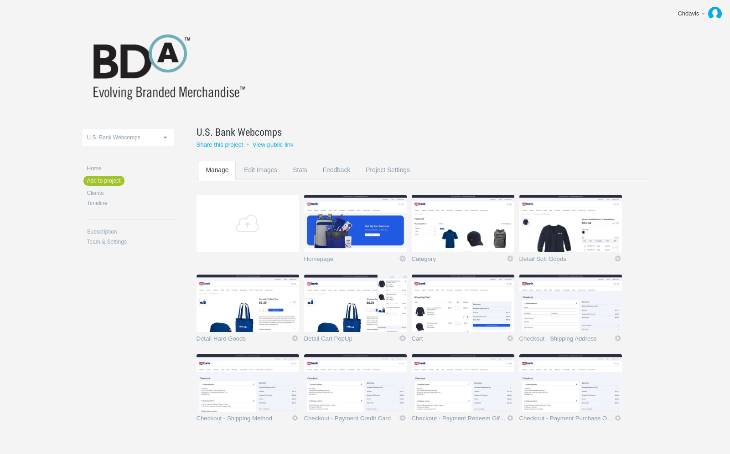
click at [256, 318] on img at bounding box center [247, 303] width 103 height 57
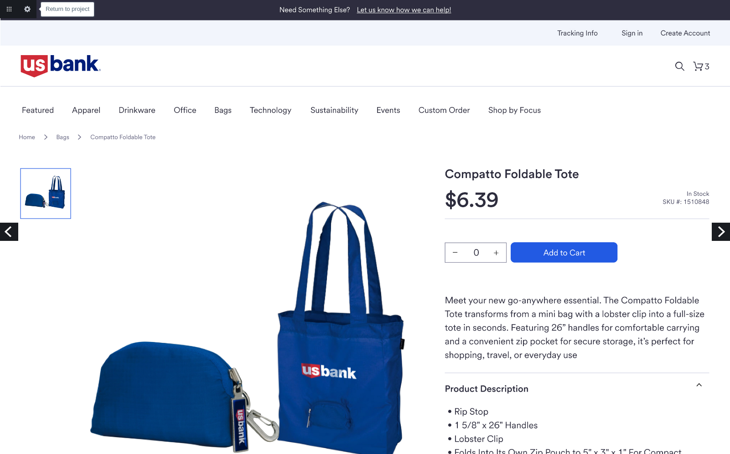
click at [10, 8] on link "Return to project" at bounding box center [9, 9] width 18 height 18
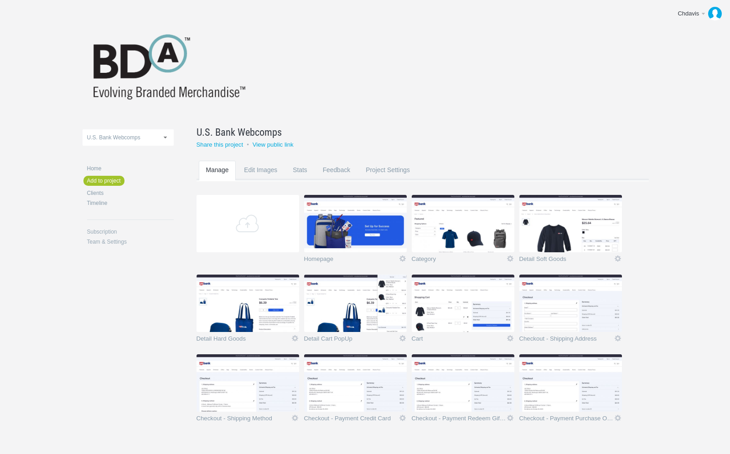
click at [341, 313] on img at bounding box center [355, 303] width 103 height 57
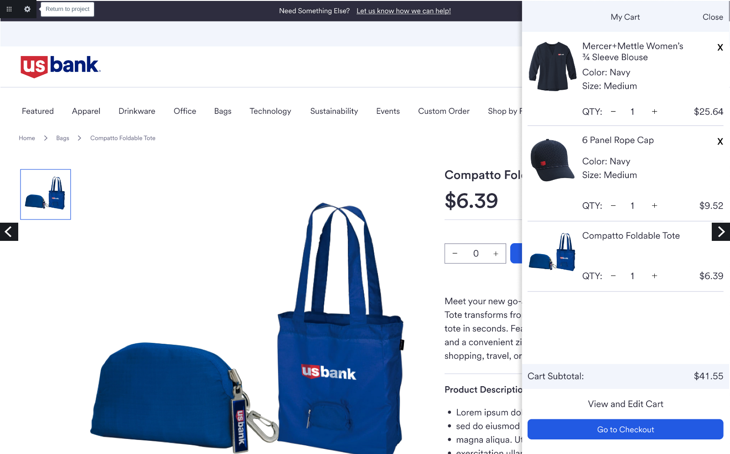
click at [10, 9] on link "Return to project" at bounding box center [9, 9] width 18 height 18
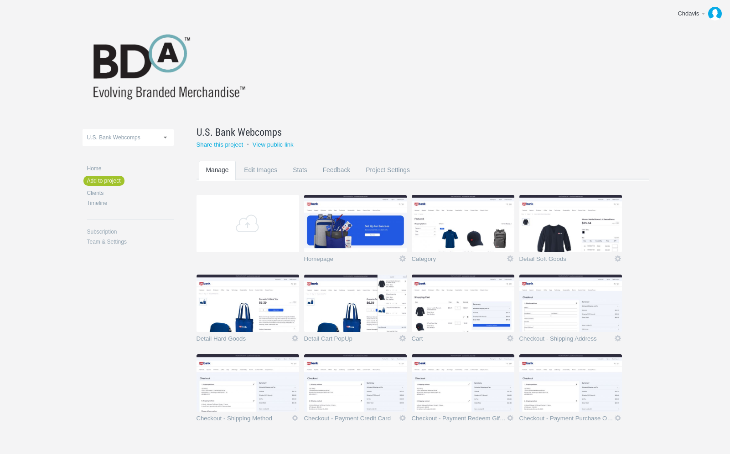
click at [453, 312] on img at bounding box center [463, 303] width 103 height 57
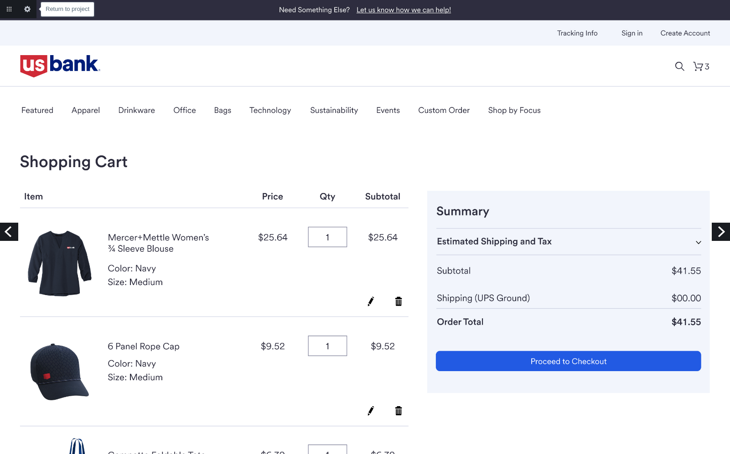
click at [7, 7] on link "Return to project" at bounding box center [9, 9] width 18 height 18
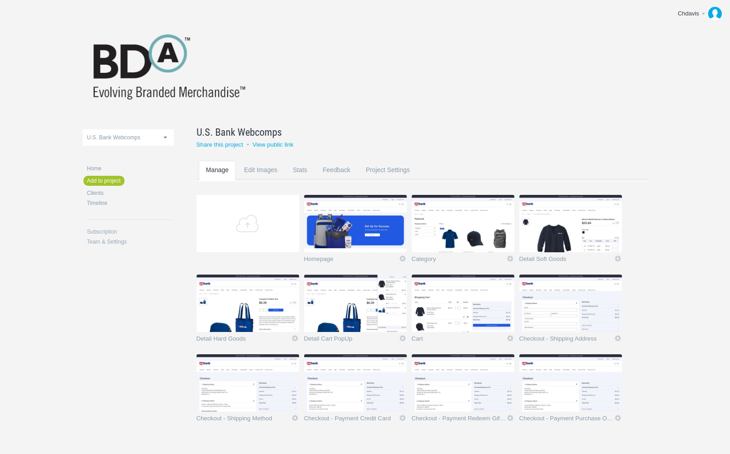
click at [552, 325] on img at bounding box center [570, 303] width 103 height 57
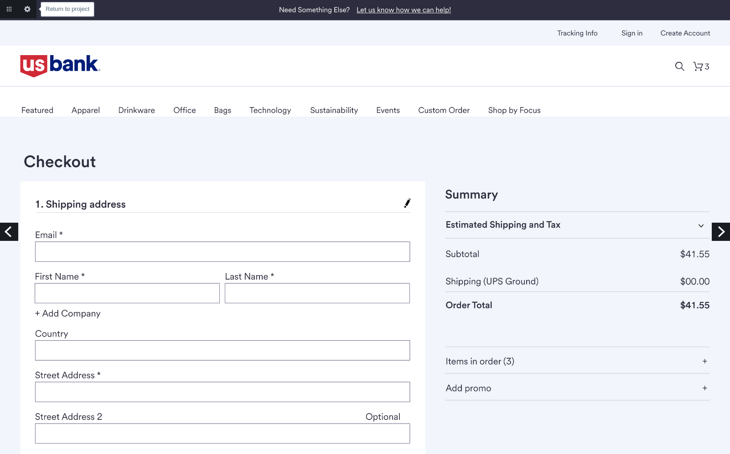
click at [11, 8] on link "Return to project" at bounding box center [9, 9] width 18 height 18
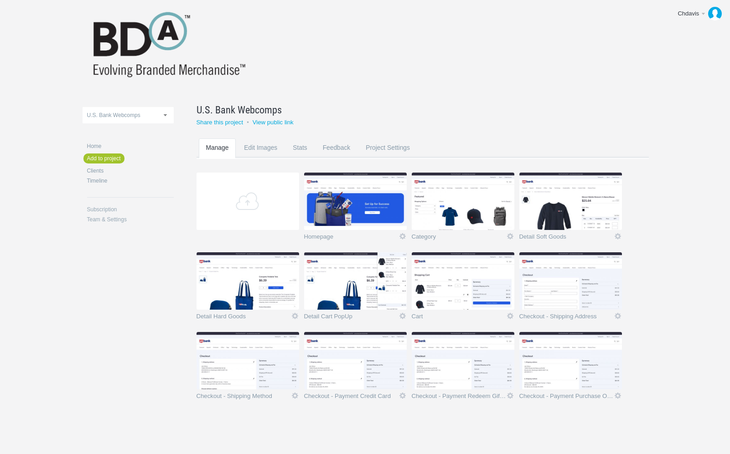
scroll to position [23, 0]
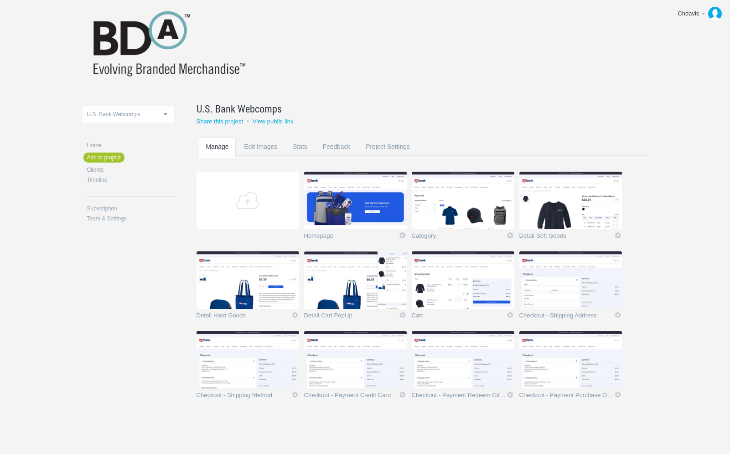
click at [274, 370] on img at bounding box center [247, 359] width 103 height 57
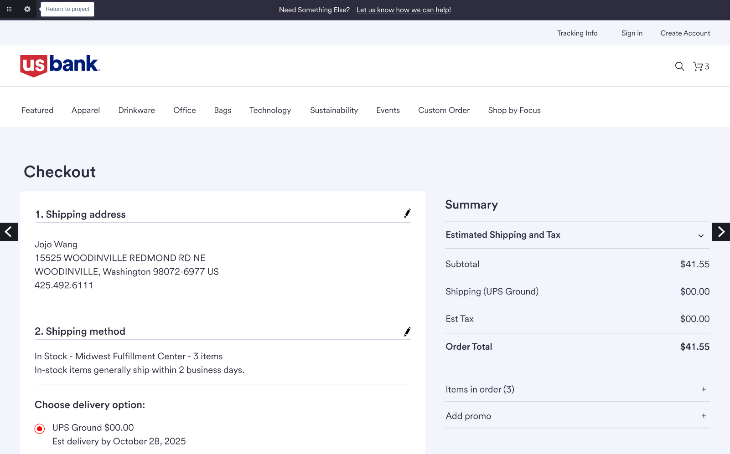
click at [8, 9] on link "Return to project" at bounding box center [9, 9] width 18 height 18
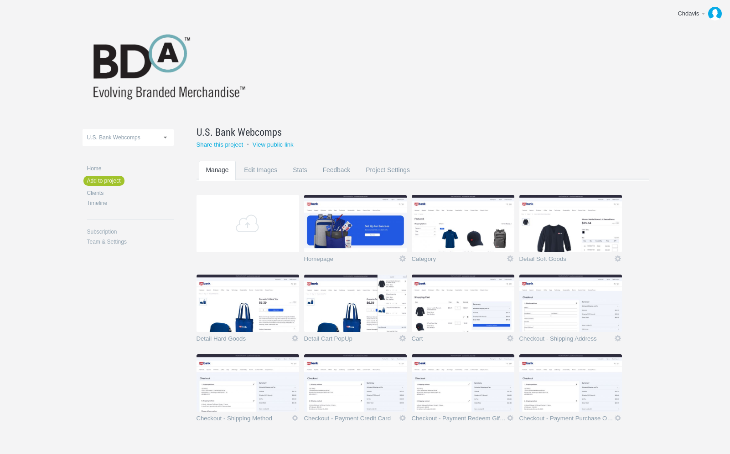
click at [346, 397] on img at bounding box center [355, 383] width 103 height 57
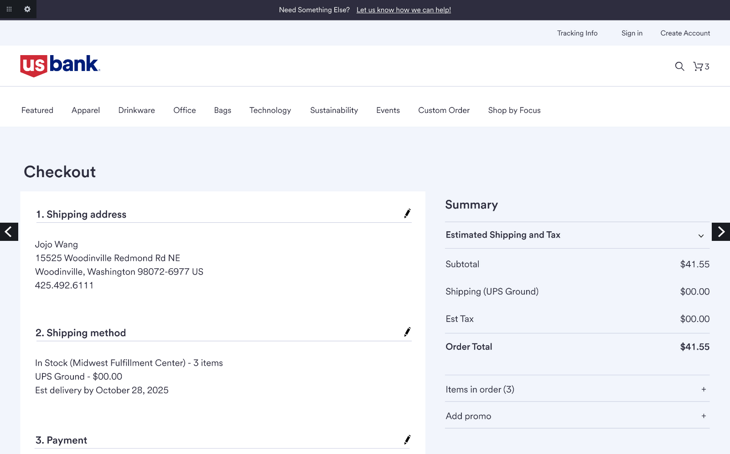
scroll to position [147, 0]
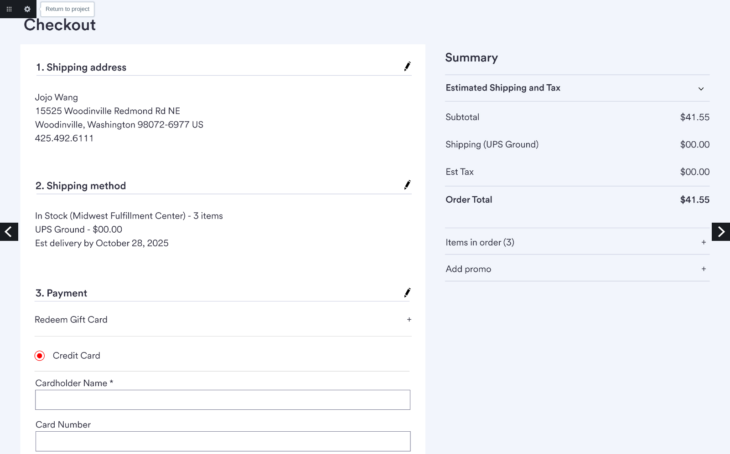
click at [7, 7] on link "Return to project" at bounding box center [9, 9] width 18 height 18
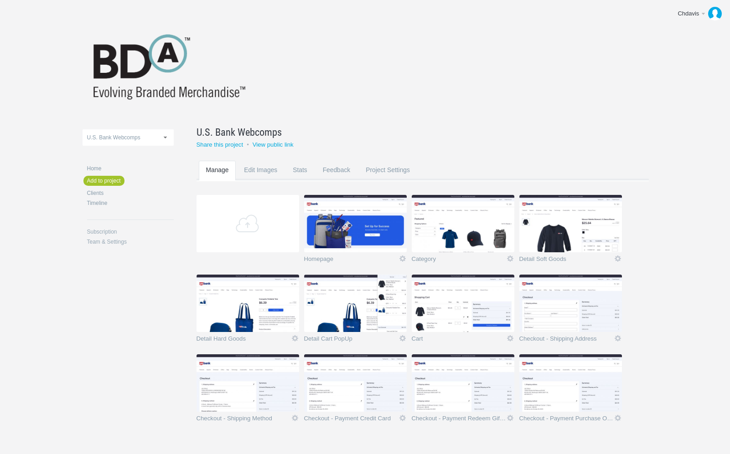
click at [474, 404] on img at bounding box center [463, 383] width 103 height 57
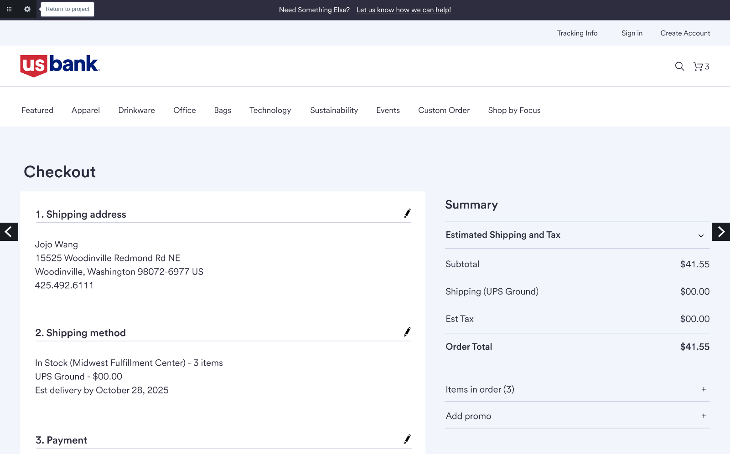
click at [12, 5] on link "Return to project" at bounding box center [9, 9] width 18 height 18
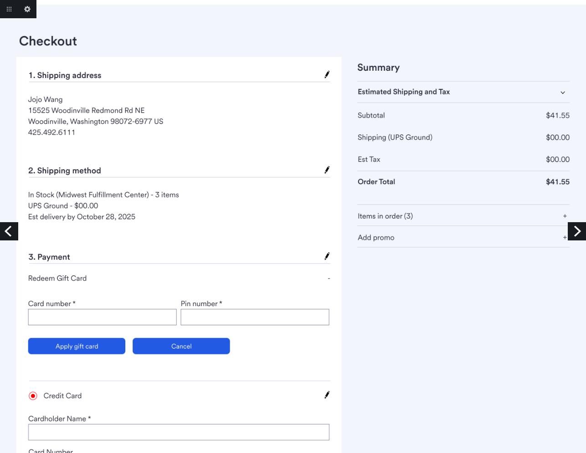
scroll to position [147, 0]
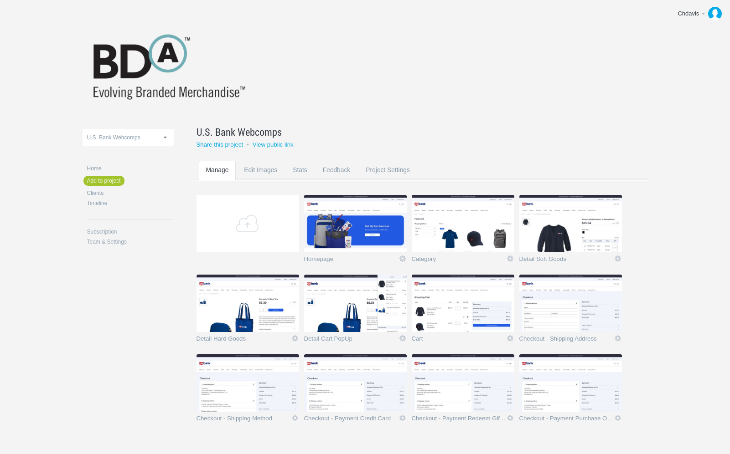
click at [567, 402] on img at bounding box center [570, 383] width 103 height 57
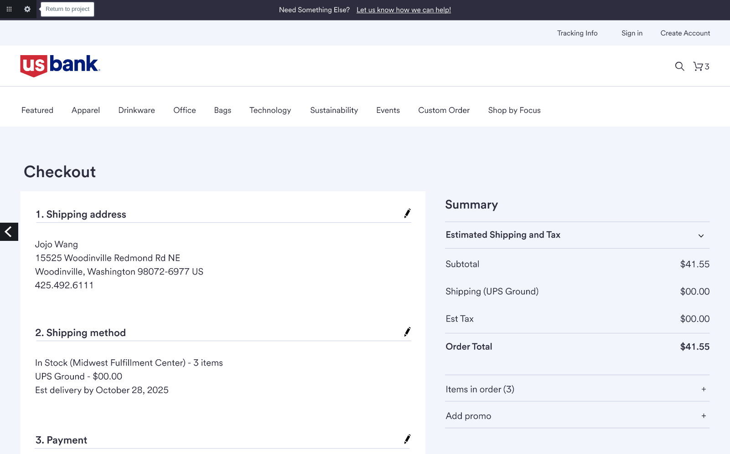
click at [7, 9] on link "Return to project" at bounding box center [9, 9] width 18 height 18
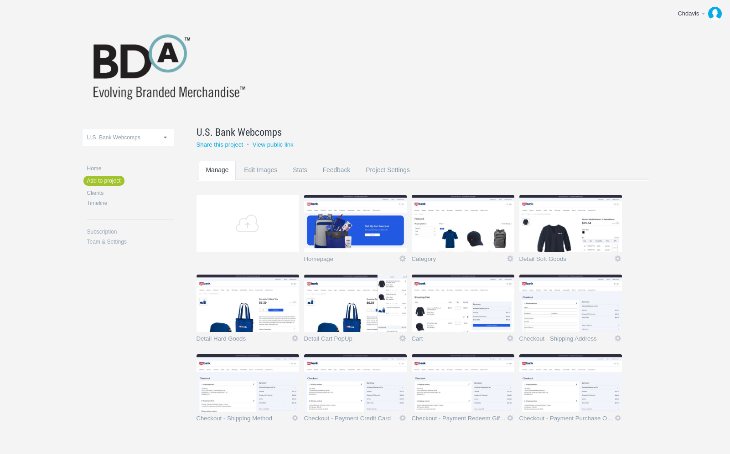
click at [357, 387] on img at bounding box center [355, 383] width 103 height 57
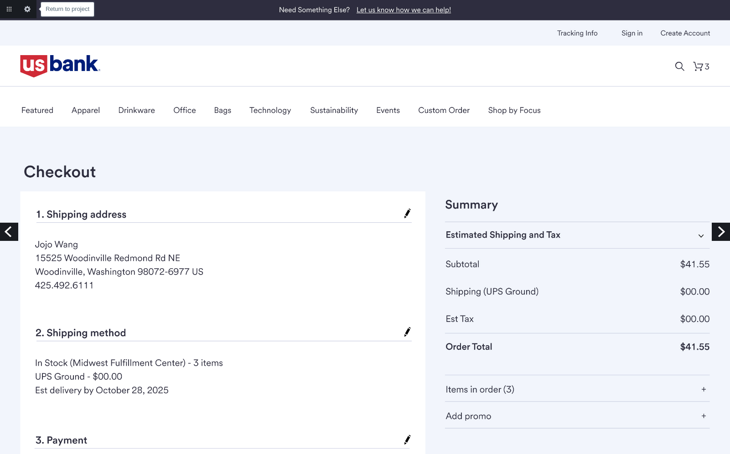
click at [10, 5] on link "Return to project" at bounding box center [9, 9] width 18 height 18
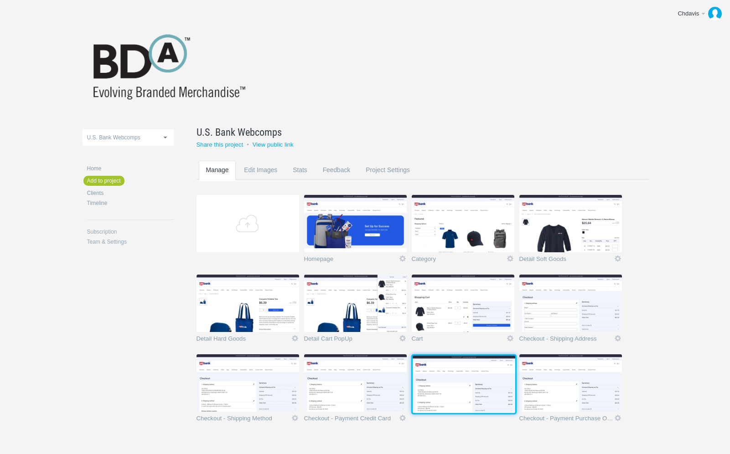
click at [471, 392] on img at bounding box center [464, 384] width 103 height 57
click at [469, 386] on img at bounding box center [463, 383] width 103 height 57
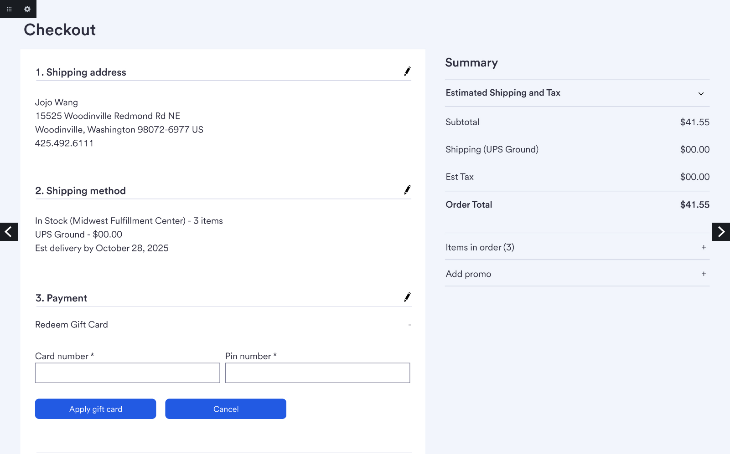
scroll to position [298, 0]
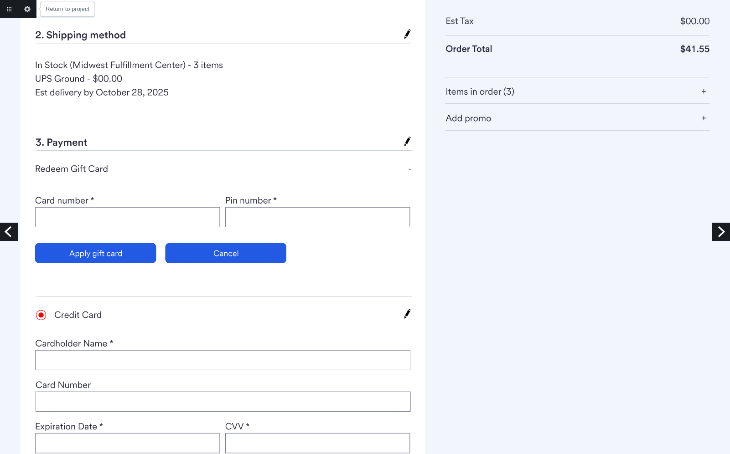
click at [6, 5] on link "Return to project" at bounding box center [9, 9] width 18 height 18
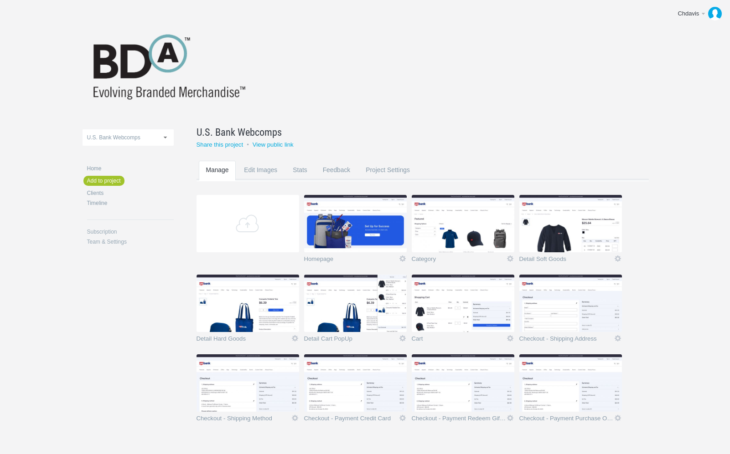
click at [344, 230] on img at bounding box center [355, 223] width 103 height 57
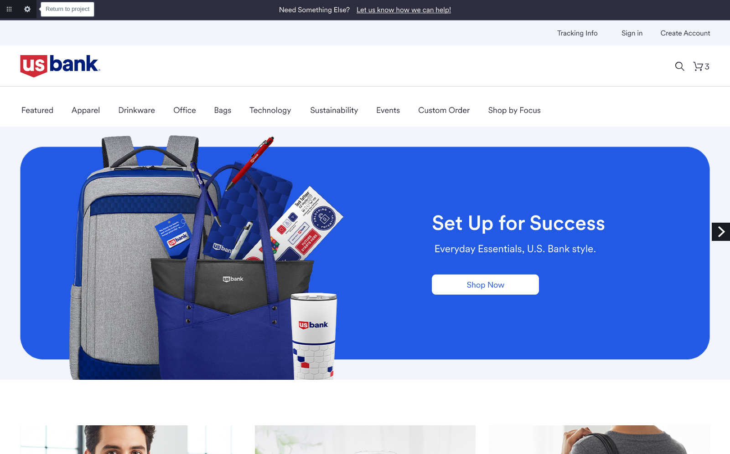
click at [6, 9] on link "Return to project" at bounding box center [9, 9] width 18 height 18
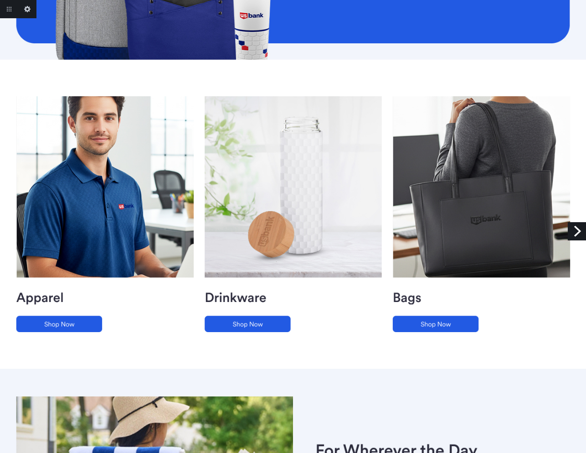
scroll to position [576, 0]
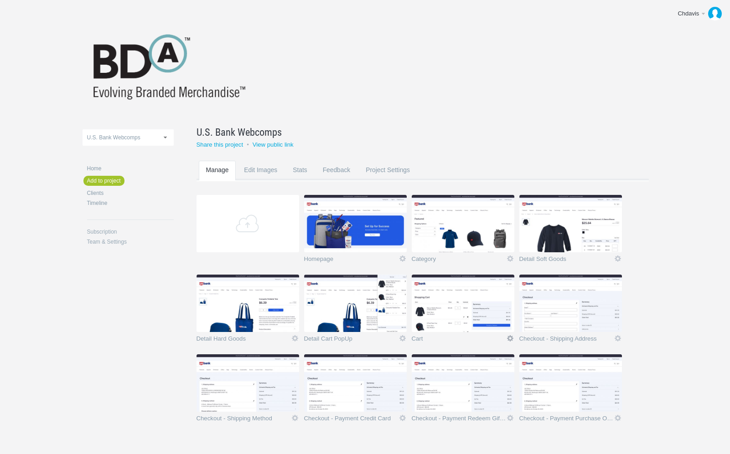
click at [509, 338] on link "Icon" at bounding box center [510, 339] width 8 height 8
click at [485, 290] on link "Rename" at bounding box center [492, 290] width 55 height 10
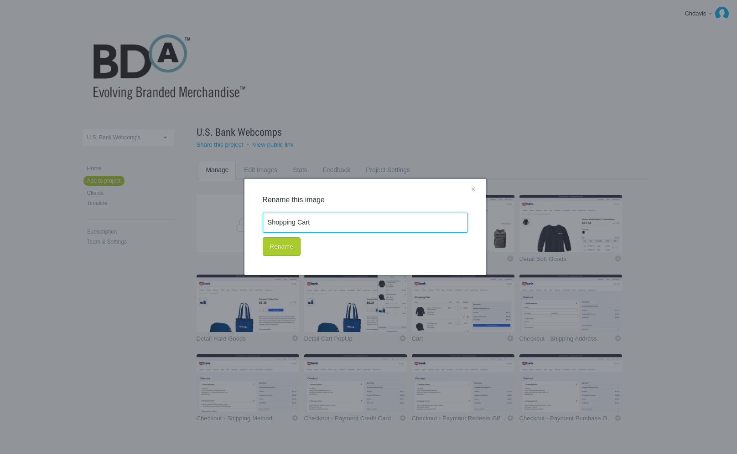
type input "Shopping Cart"
click at [286, 256] on button "Rename" at bounding box center [282, 246] width 38 height 19
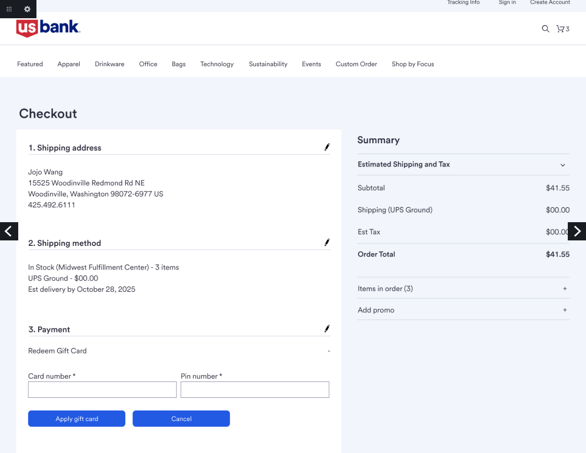
scroll to position [26, 0]
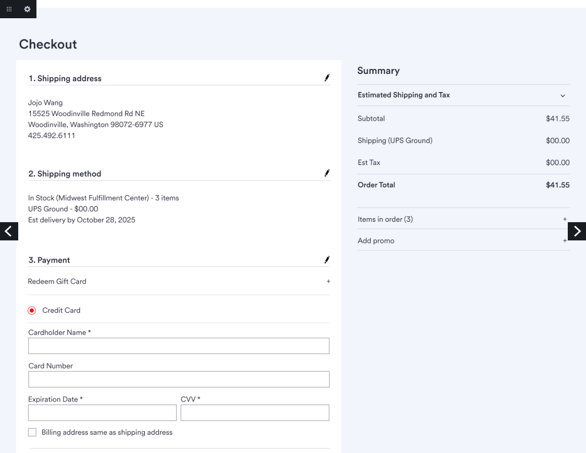
scroll to position [114, 0]
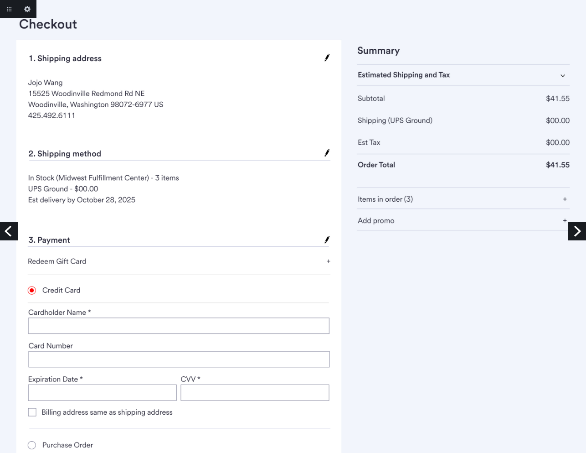
click at [574, 232] on link "Next" at bounding box center [577, 231] width 18 height 18
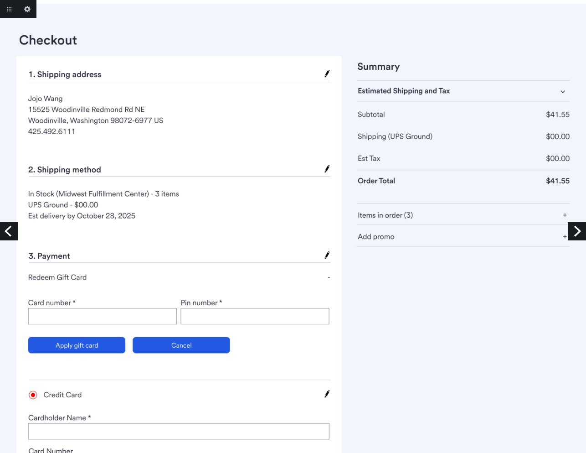
scroll to position [202, 0]
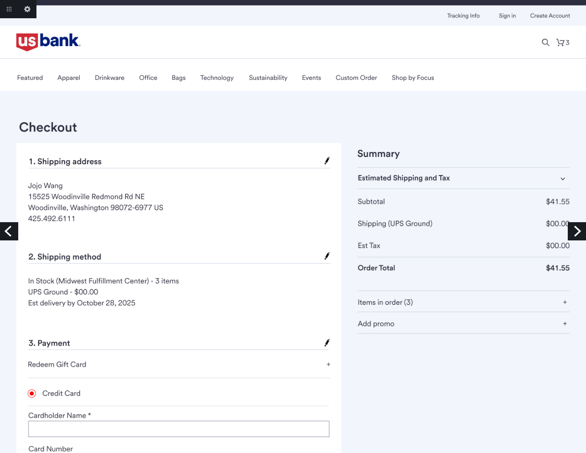
scroll to position [83, 0]
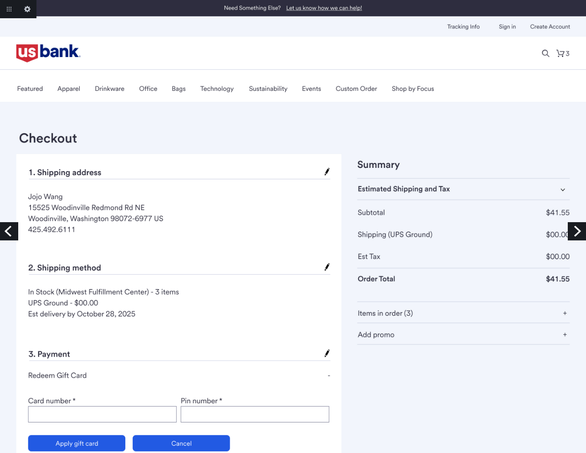
scroll to position [107, 0]
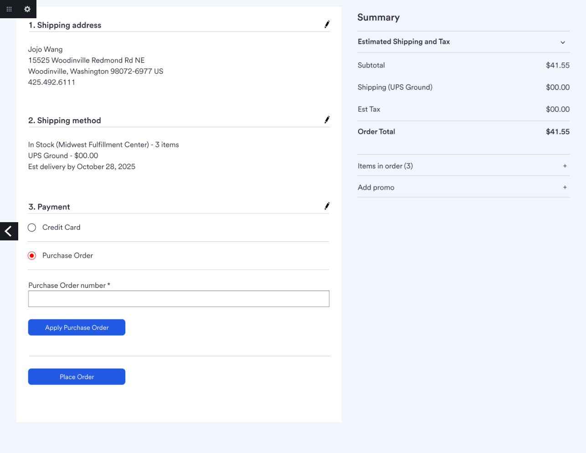
scroll to position [199, 0]
